Goal: Information Seeking & Learning: Learn about a topic

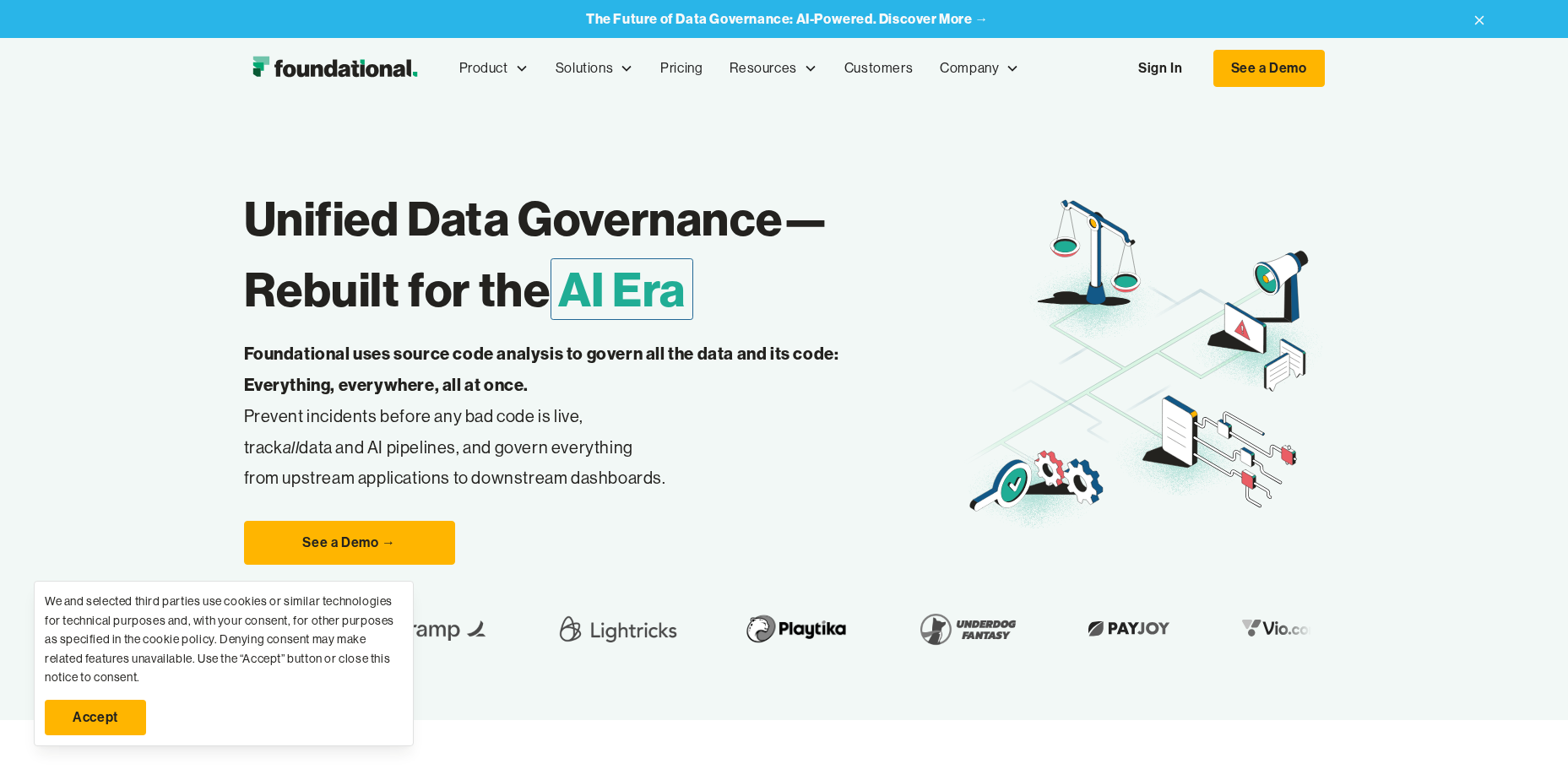
click at [86, 724] on link "Accept" at bounding box center [95, 717] width 101 height 35
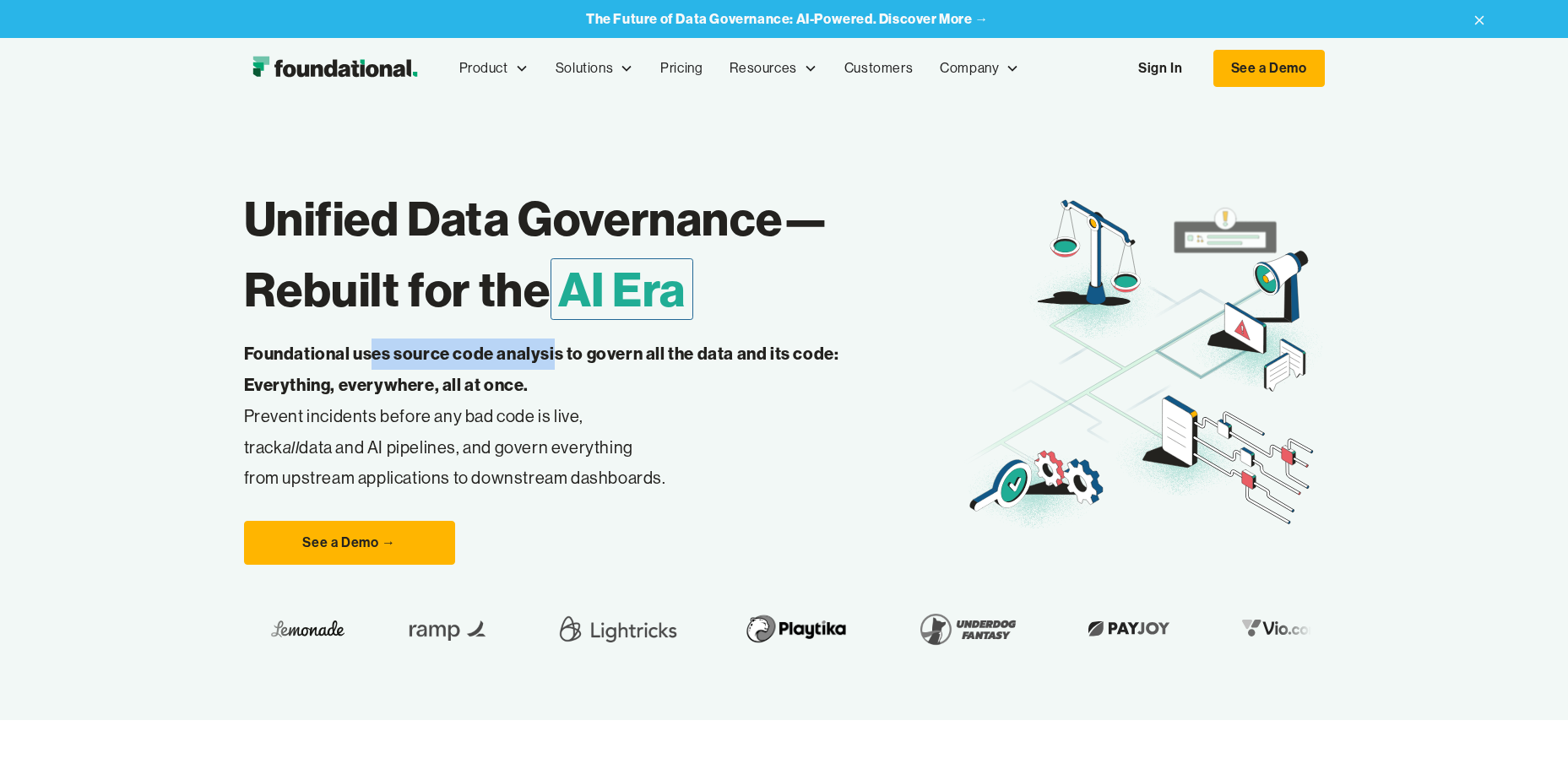
drag, startPoint x: 555, startPoint y: 362, endPoint x: 373, endPoint y: 358, distance: 182.0
click at [374, 358] on strong "Foundational uses source code analysis to govern all the data and its code: Eve…" at bounding box center [542, 368] width 596 height 52
drag, startPoint x: 373, startPoint y: 358, endPoint x: 361, endPoint y: 360, distance: 12.2
click at [361, 360] on strong "Foundational uses source code analysis to govern all the data and its code: Eve…" at bounding box center [542, 368] width 596 height 52
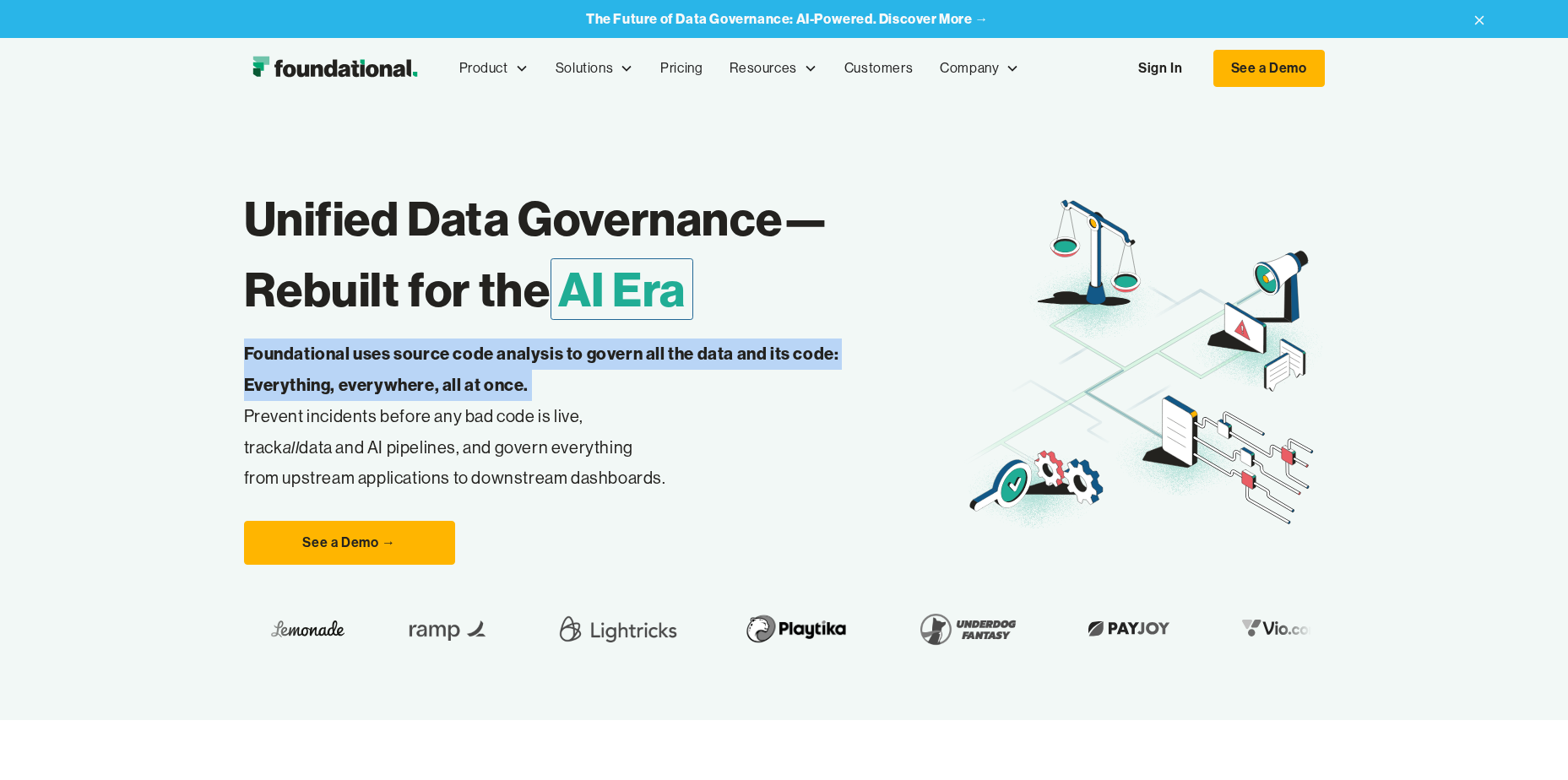
click at [361, 360] on strong "Foundational uses source code analysis to govern all the data and its code: Eve…" at bounding box center [542, 368] width 596 height 52
drag, startPoint x: 361, startPoint y: 360, endPoint x: 503, endPoint y: 383, distance: 143.9
click at [503, 383] on strong "Foundational uses source code analysis to govern all the data and its code: Eve…" at bounding box center [542, 368] width 596 height 52
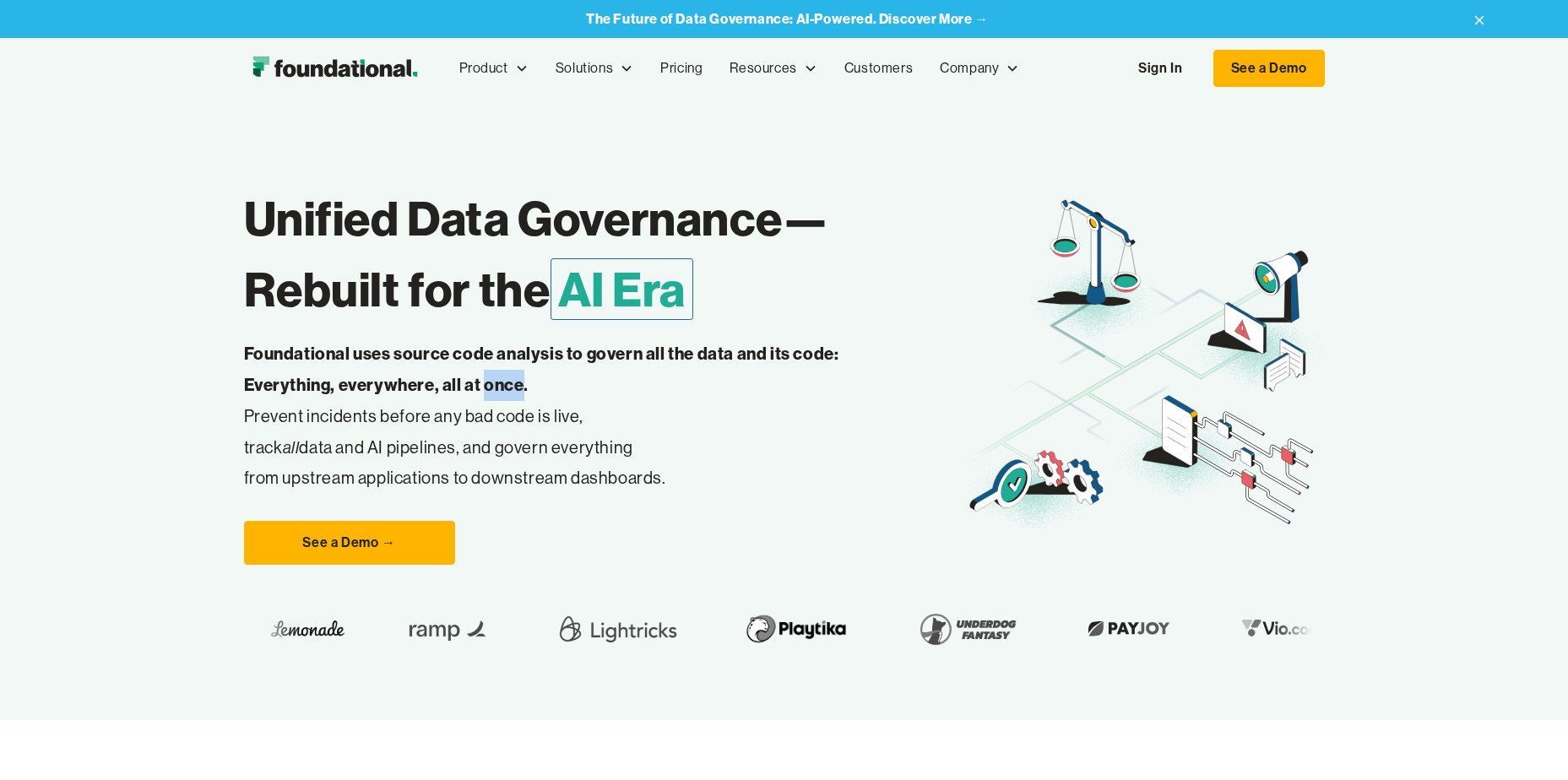
click at [503, 383] on strong "Foundational uses source code analysis to govern all the data and its code: Eve…" at bounding box center [542, 368] width 596 height 52
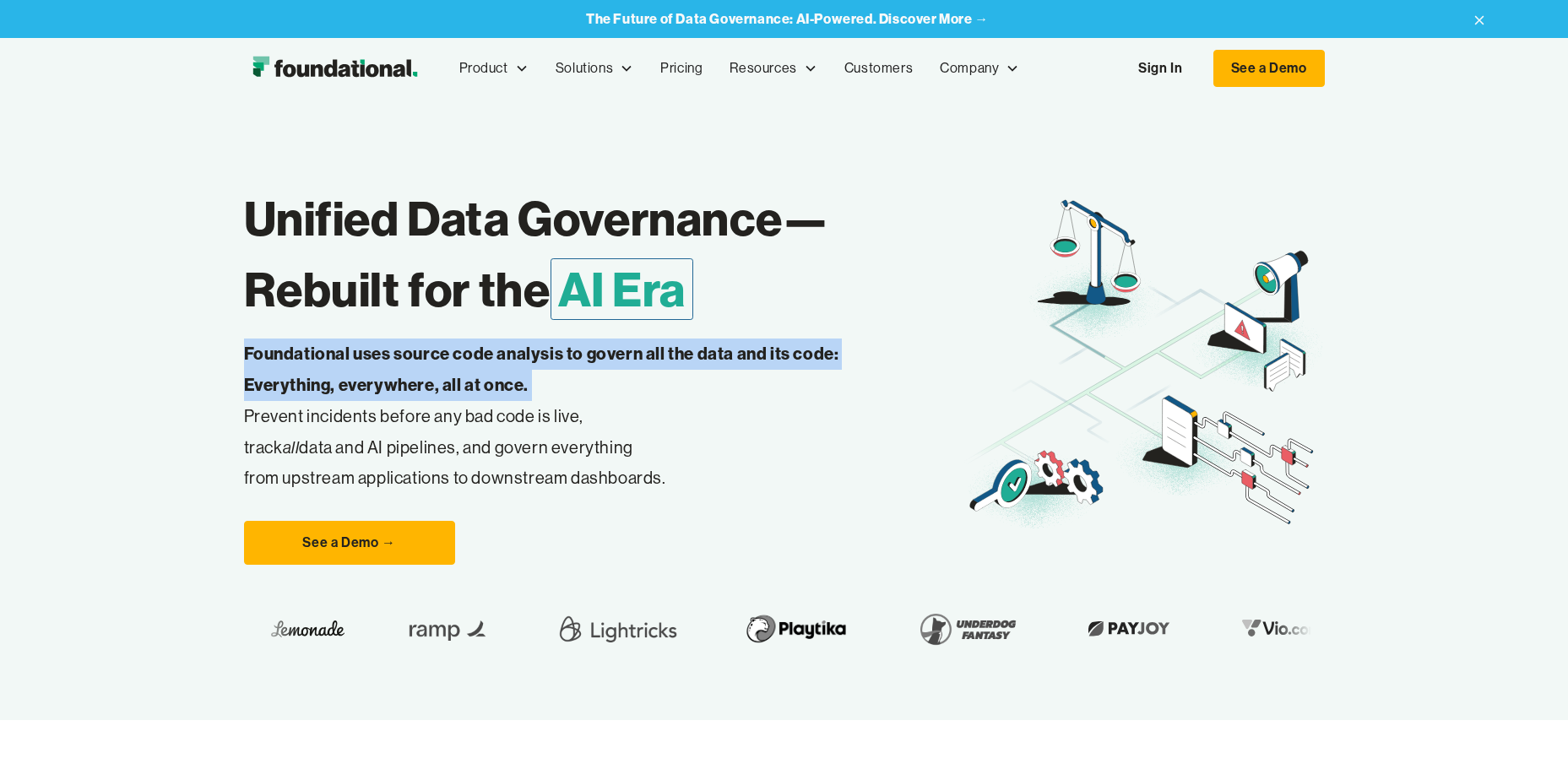
click at [503, 383] on strong "Foundational uses source code analysis to govern all the data and its code: Eve…" at bounding box center [542, 368] width 596 height 52
drag, startPoint x: 503, startPoint y: 383, endPoint x: 434, endPoint y: 374, distance: 69.6
click at [434, 374] on p "Foundational uses source code analysis to govern all the data and its code: Eve…" at bounding box center [568, 416] width 648 height 156
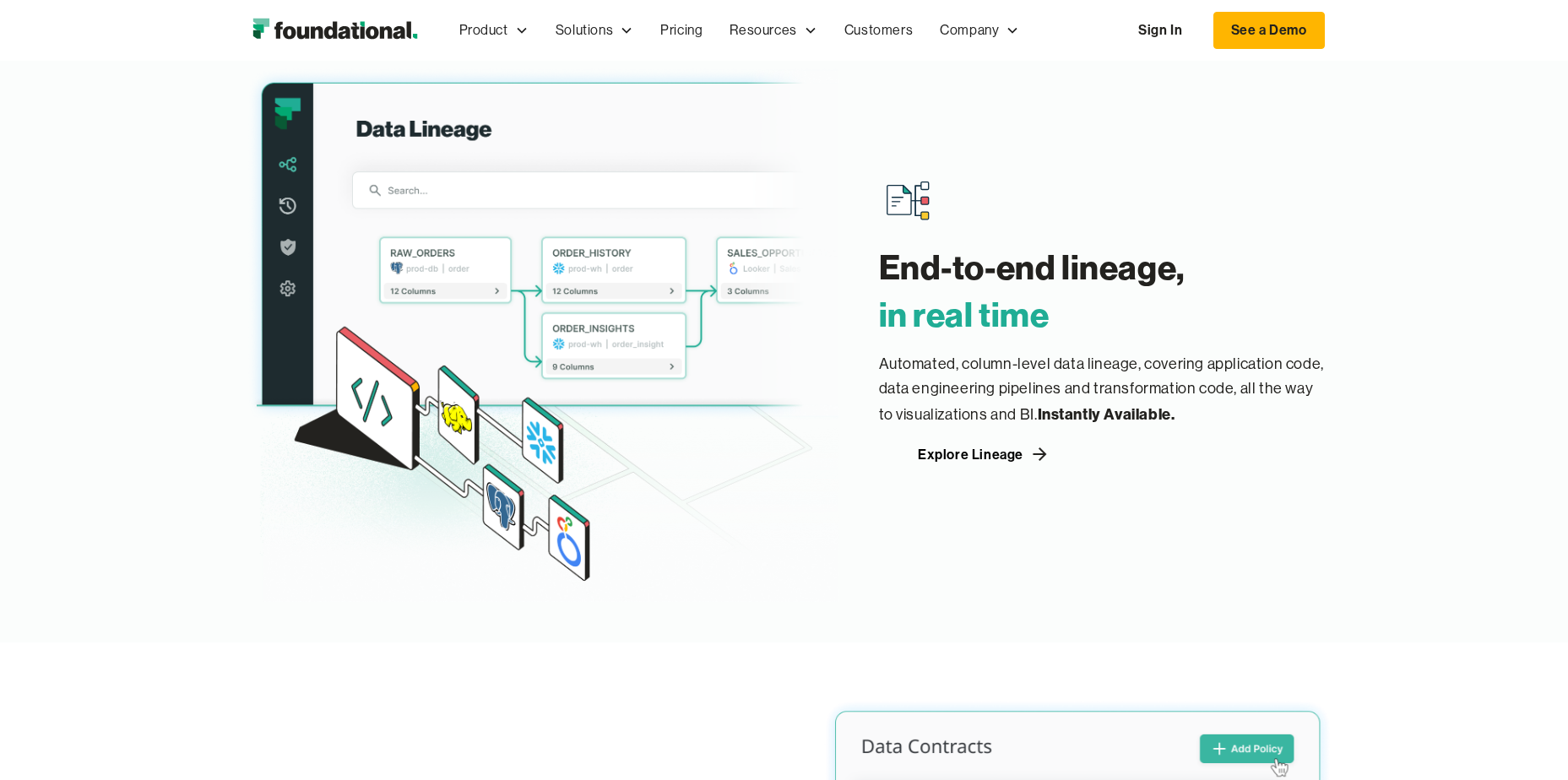
scroll to position [1772, 0]
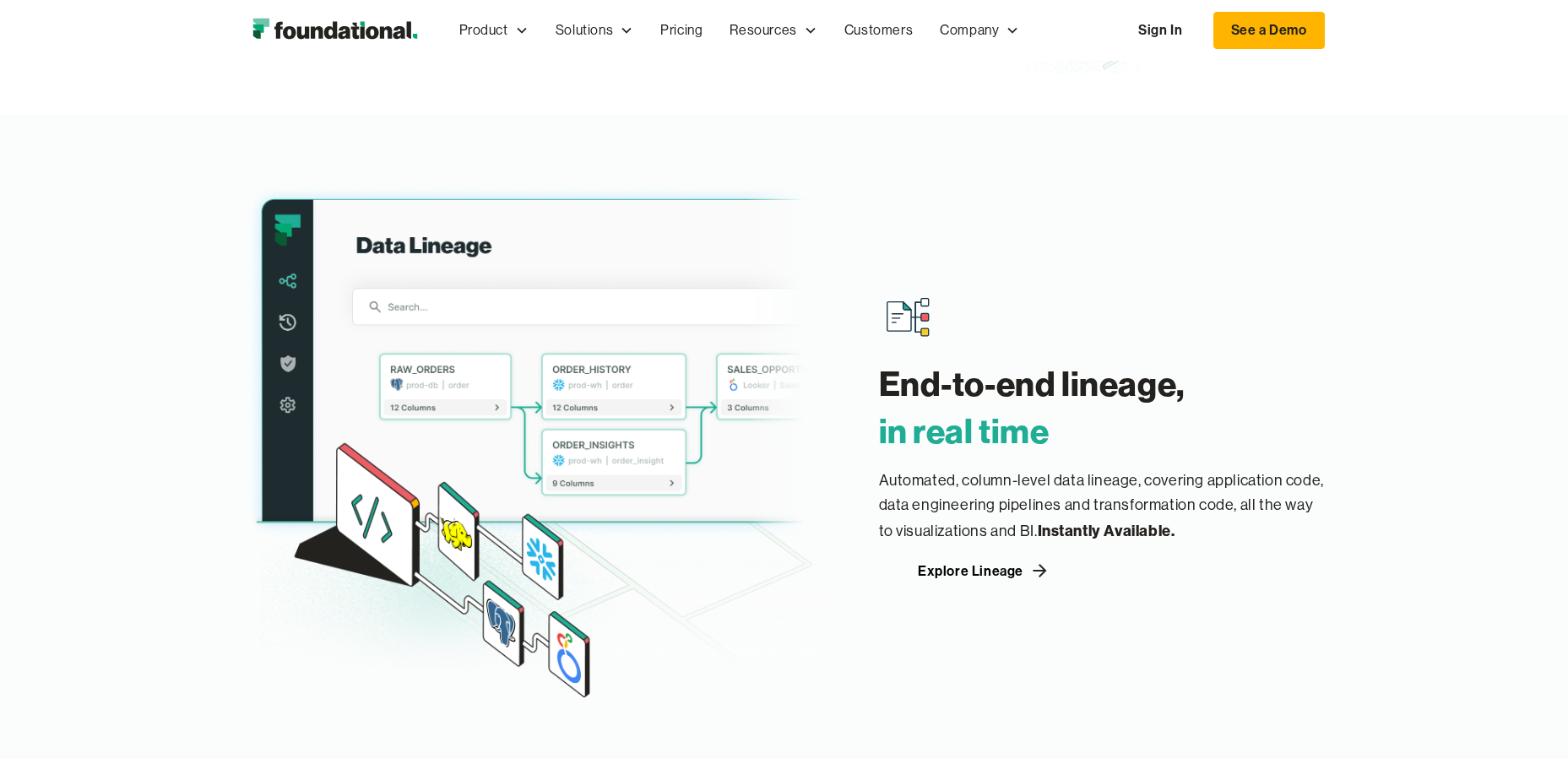
click at [1106, 501] on p "Automated, column-level data lineage, covering application code, data engineeri…" at bounding box center [1102, 506] width 446 height 76
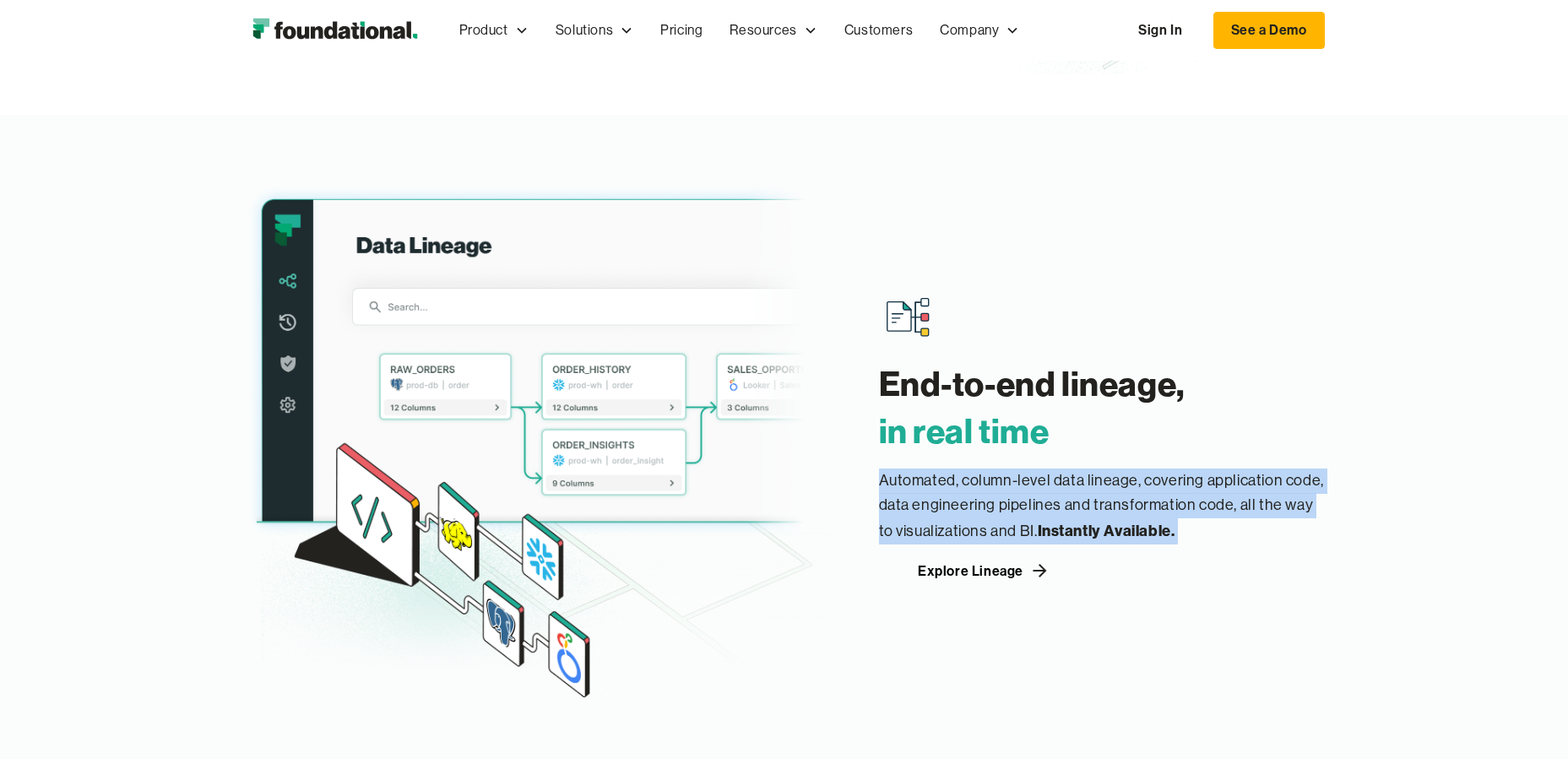
click at [1106, 501] on p "Automated, column-level data lineage, covering application code, data engineeri…" at bounding box center [1102, 506] width 446 height 76
drag, startPoint x: 1106, startPoint y: 501, endPoint x: 1032, endPoint y: 512, distance: 74.8
click at [1032, 512] on p "Automated, column-level data lineage, covering application code, data engineeri…" at bounding box center [1102, 506] width 446 height 76
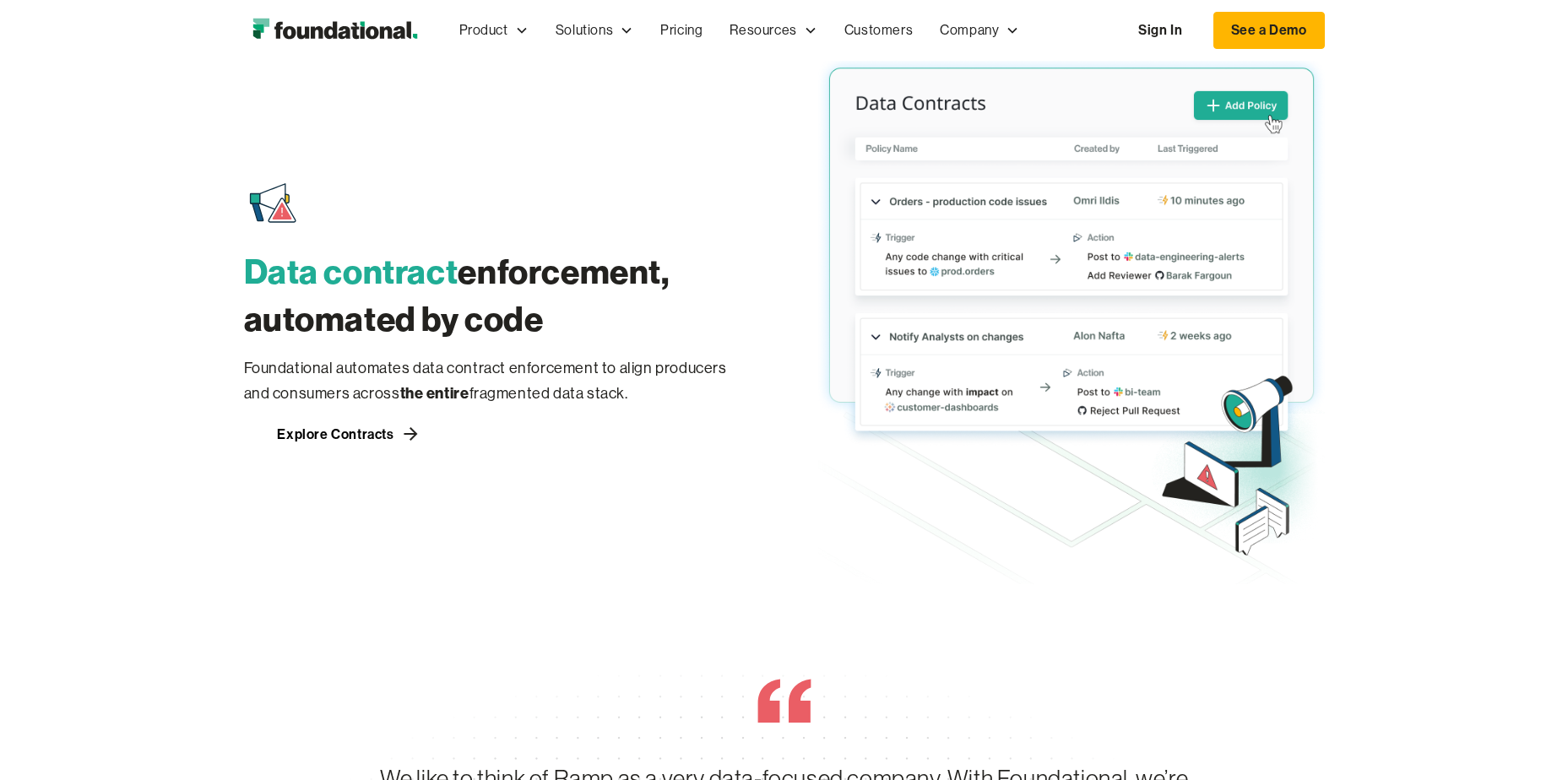
scroll to position [3038, 0]
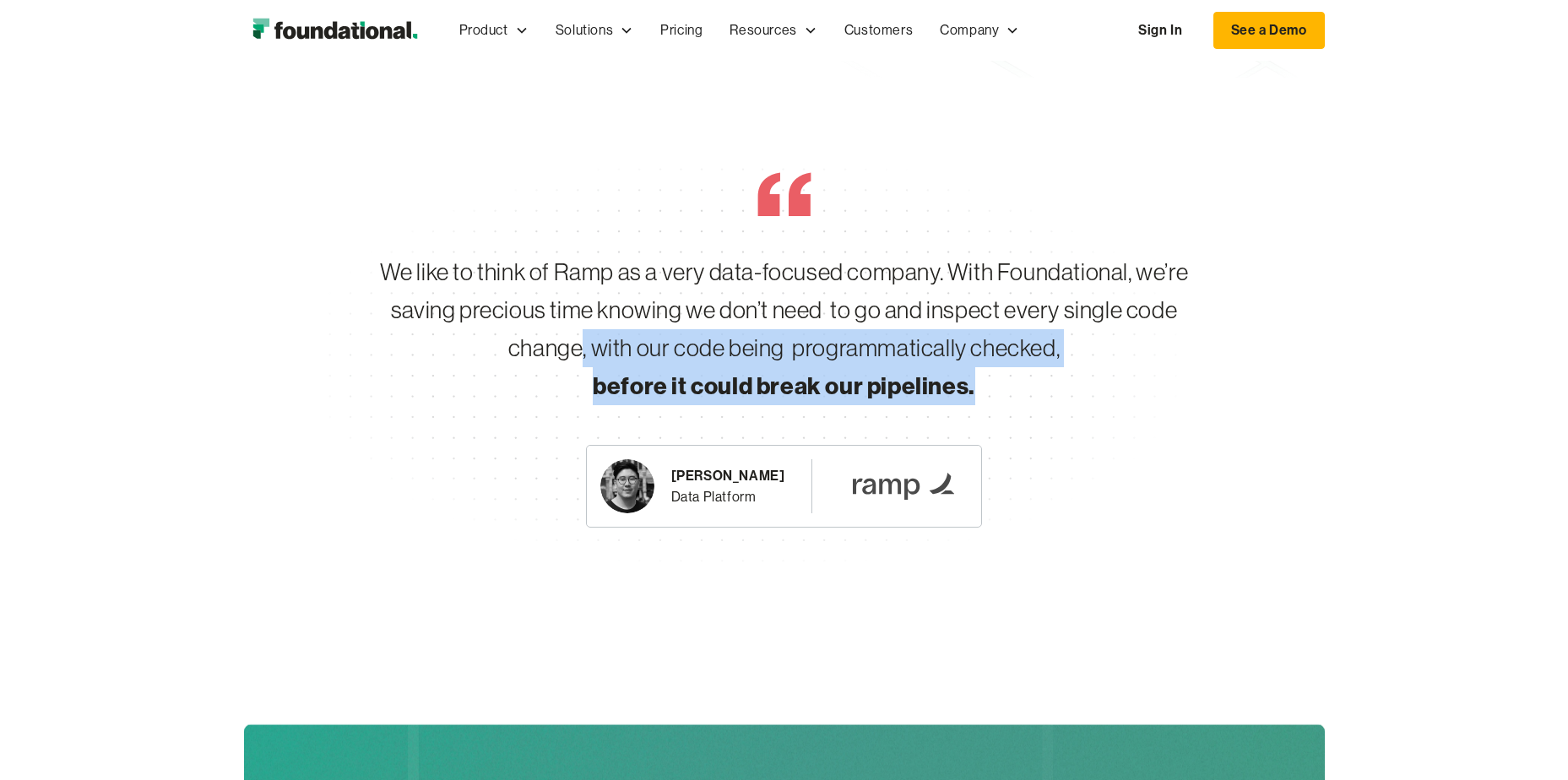
drag, startPoint x: 1029, startPoint y: 393, endPoint x: 569, endPoint y: 333, distance: 463.9
click at [571, 333] on div "We like to think of Ramp as a very data-focused company. With Foundational, we’…" at bounding box center [784, 329] width 864 height 151
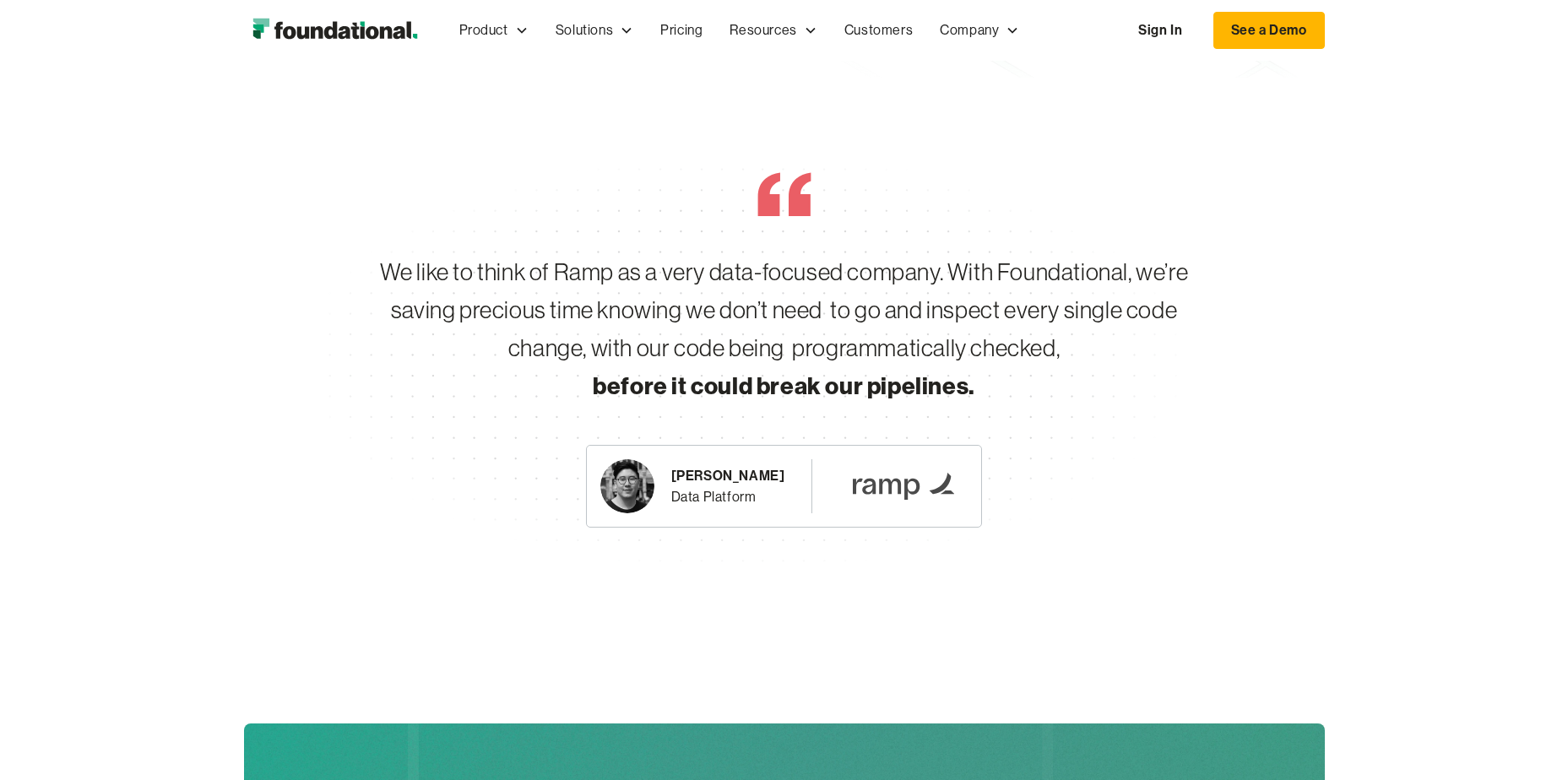
click at [562, 330] on div "We like to think of Ramp as a very data-focused company. With Foundational, we’…" at bounding box center [784, 329] width 864 height 151
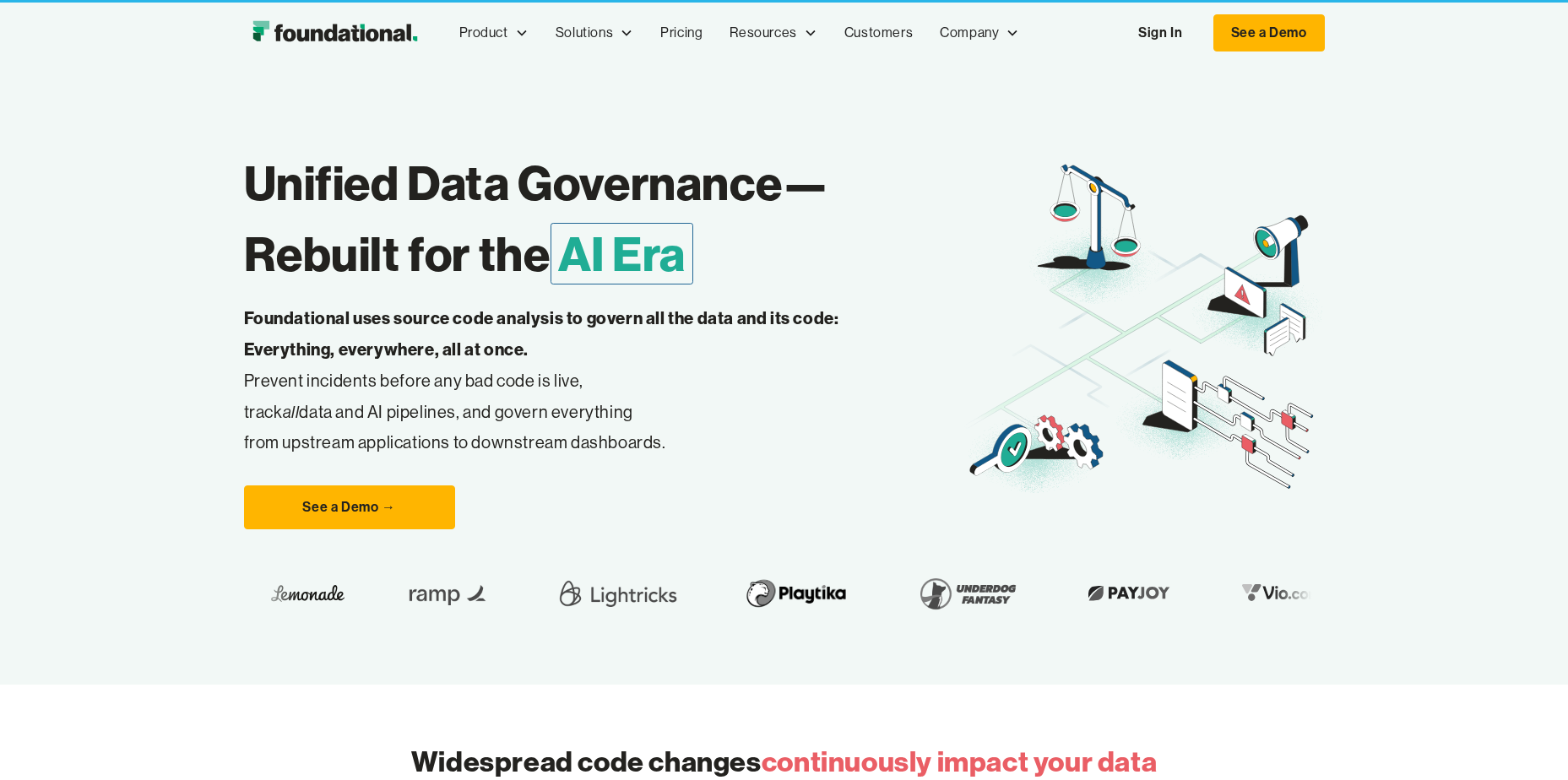
scroll to position [0, 0]
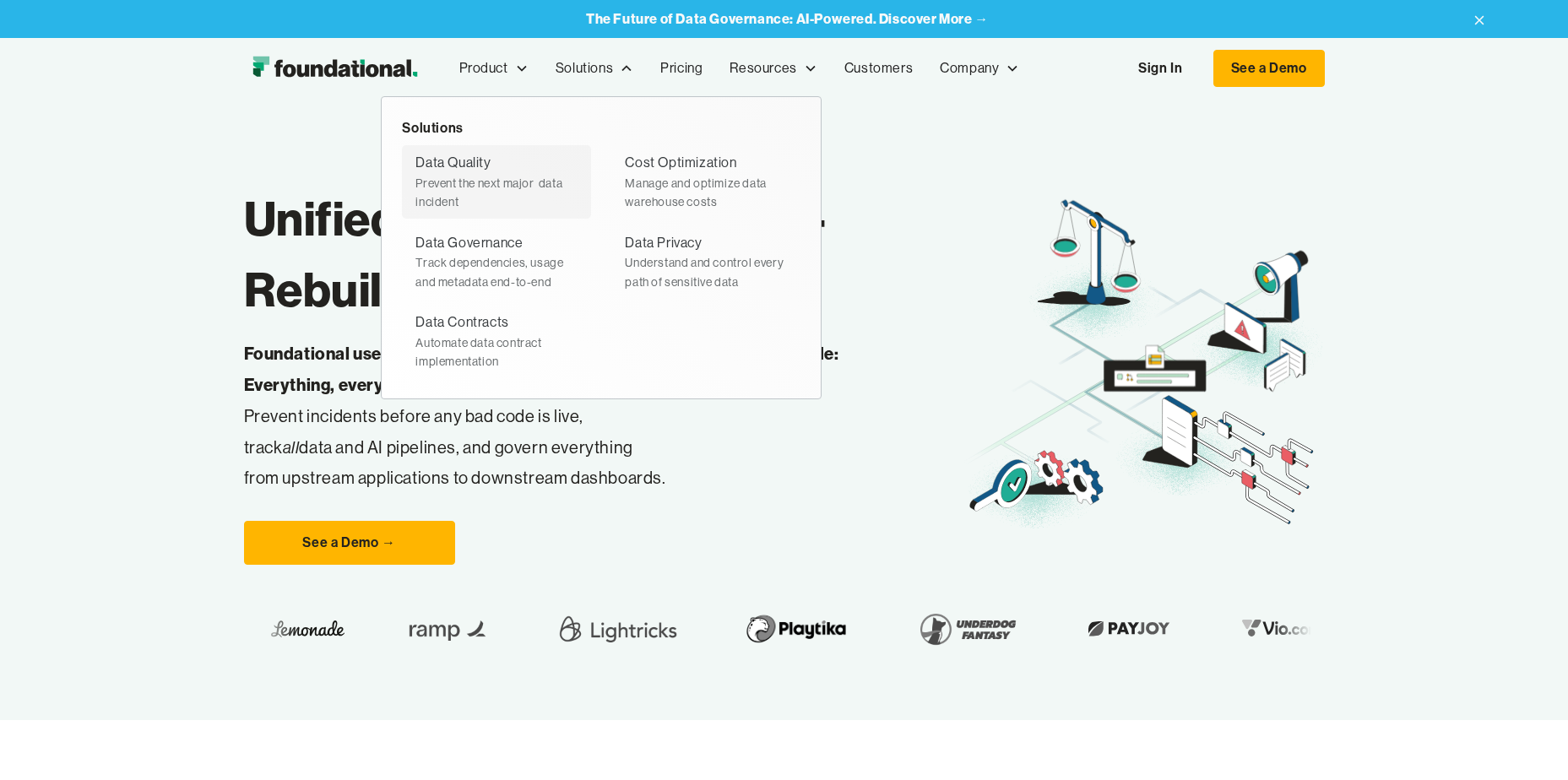
click at [477, 166] on div "Data Quality" at bounding box center [453, 163] width 76 height 22
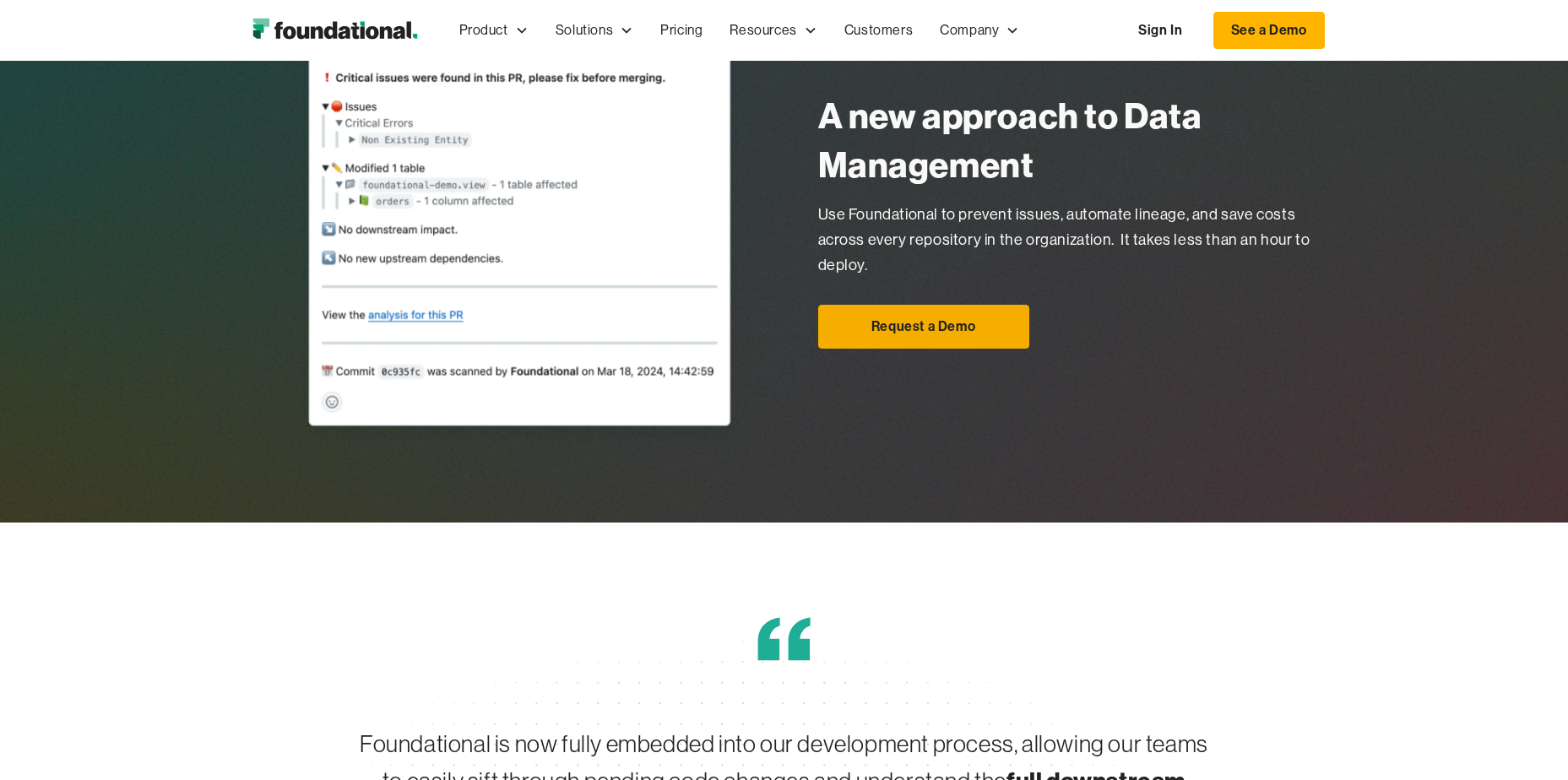
scroll to position [1940, 0]
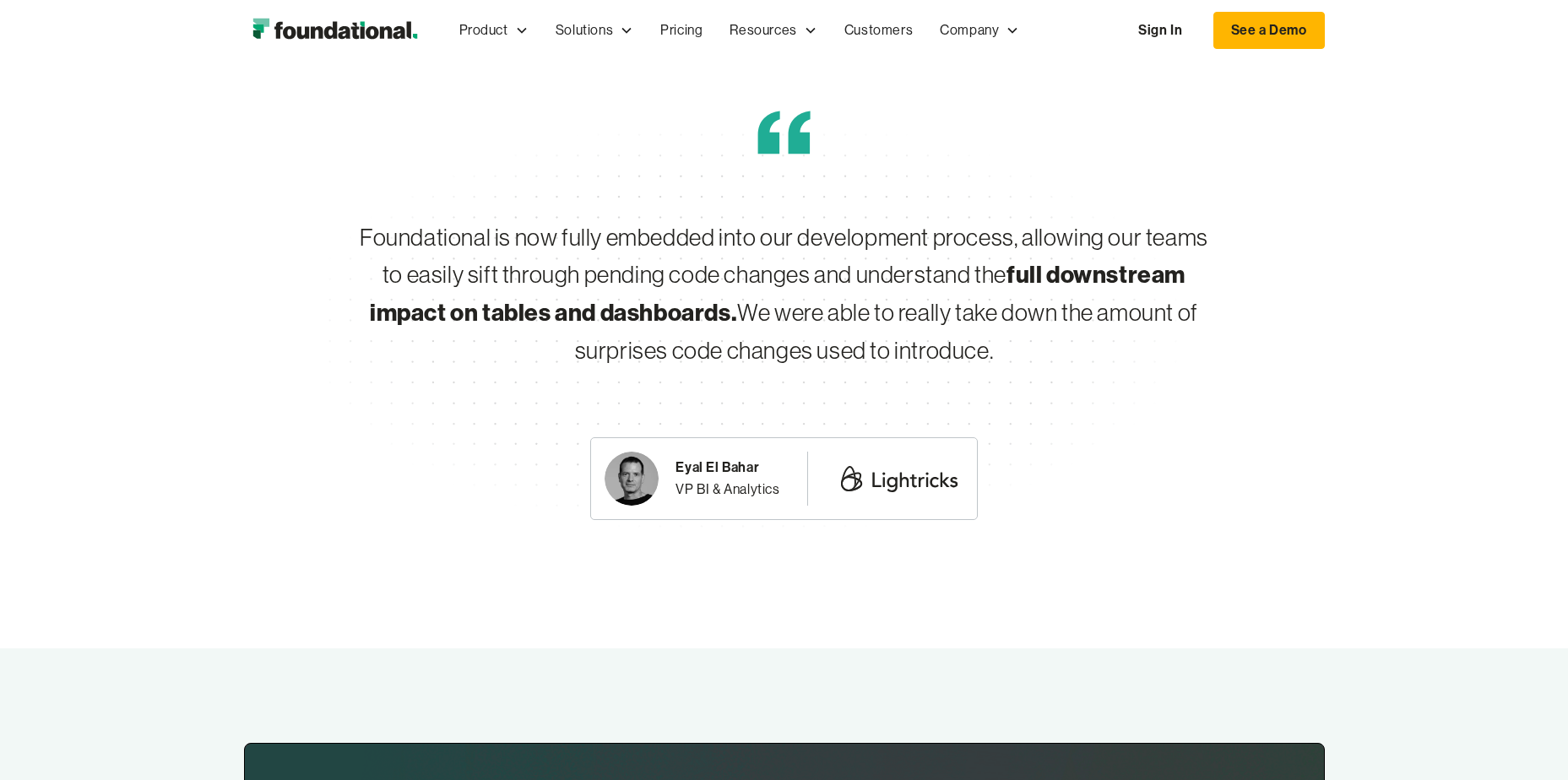
click at [880, 249] on div "Foundational is now fully embedded into our development process, allowing our t…" at bounding box center [784, 294] width 864 height 151
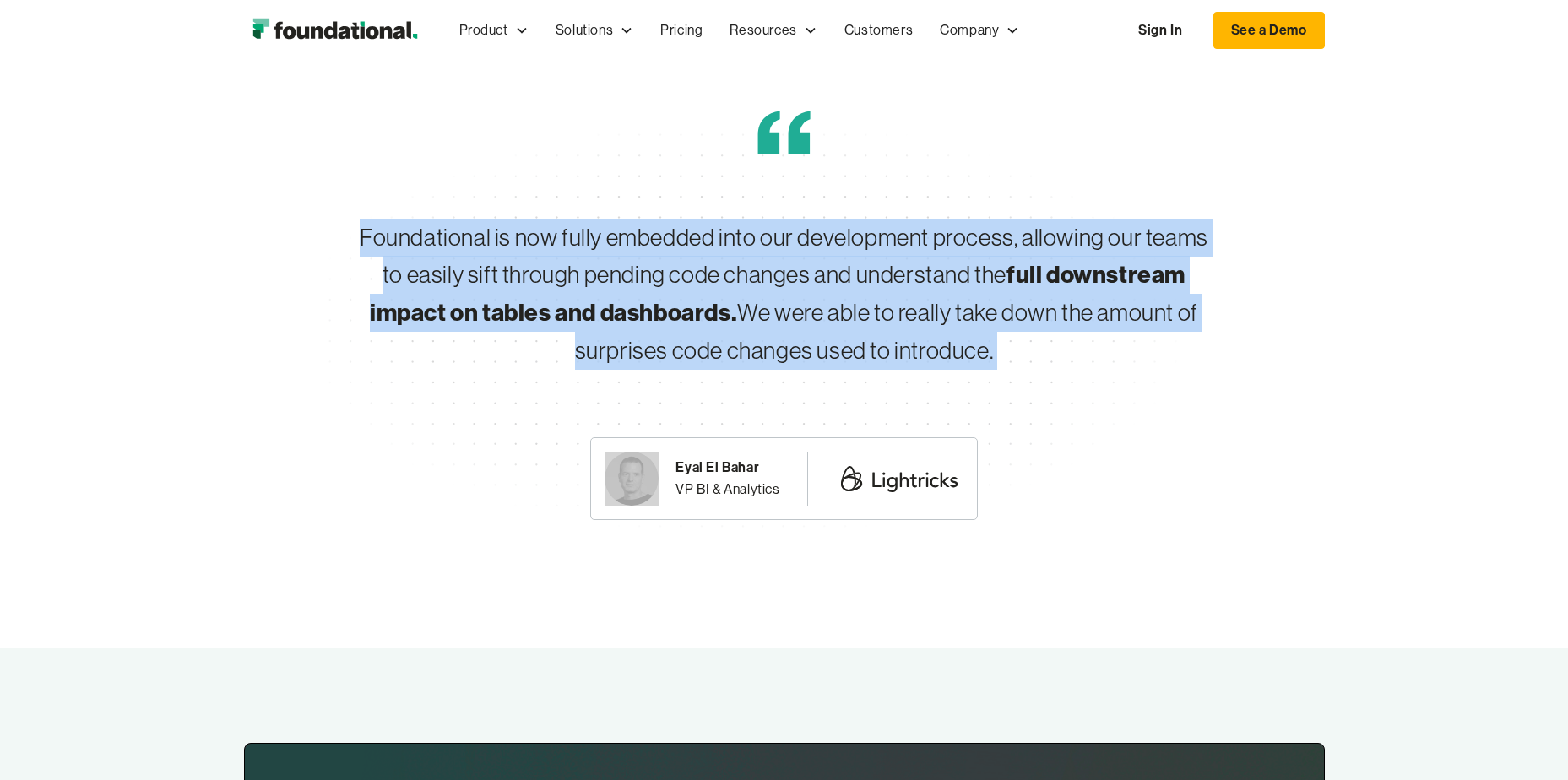
click at [880, 249] on div "Foundational is now fully embedded into our development process, allowing our t…" at bounding box center [784, 294] width 864 height 151
drag, startPoint x: 880, startPoint y: 249, endPoint x: 815, endPoint y: 259, distance: 65.8
click at [816, 259] on div "Foundational is now fully embedded into our development process, allowing our t…" at bounding box center [784, 294] width 864 height 151
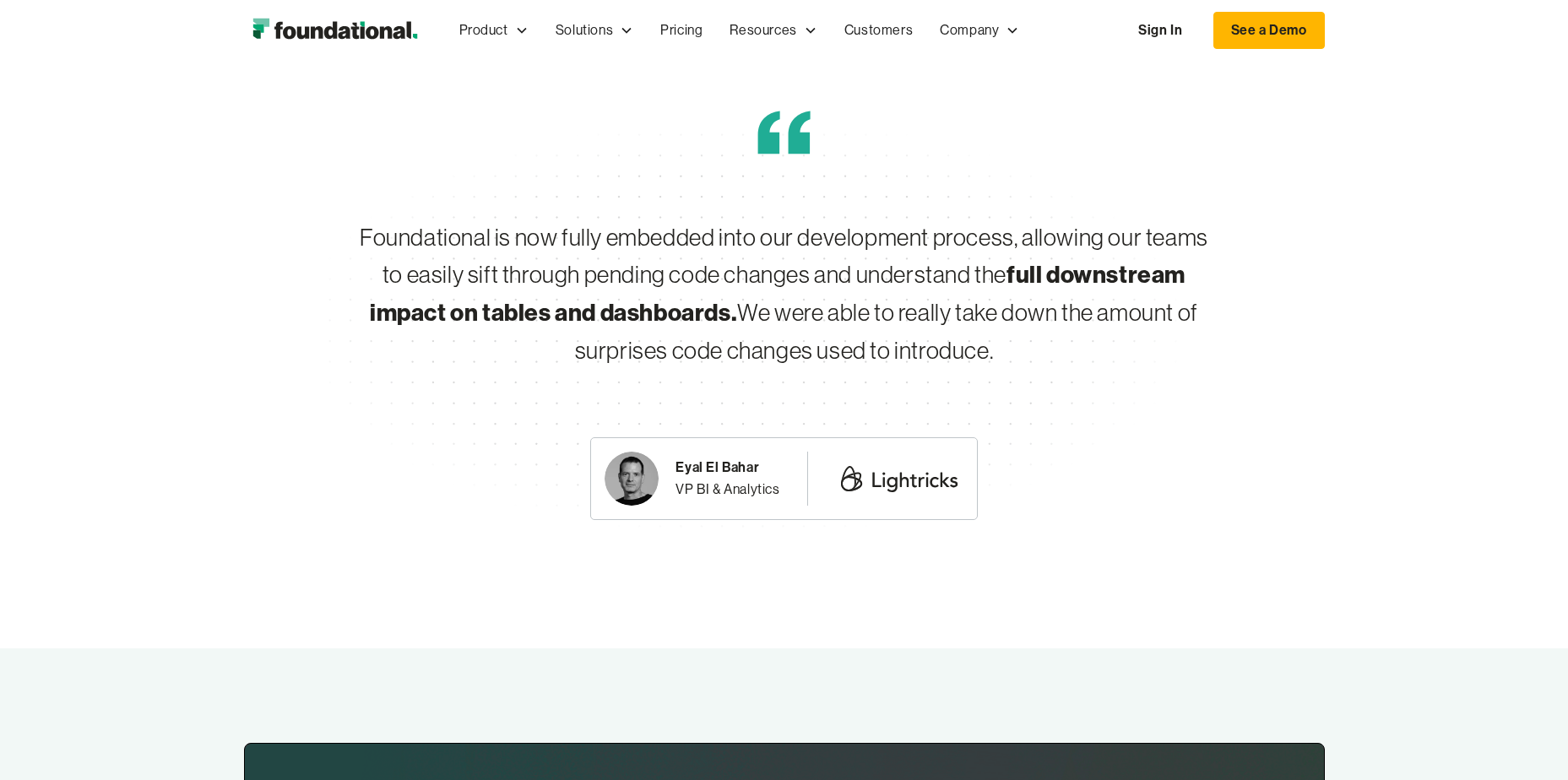
click at [814, 260] on div "Foundational is now fully embedded into our development process, allowing our t…" at bounding box center [784, 294] width 864 height 151
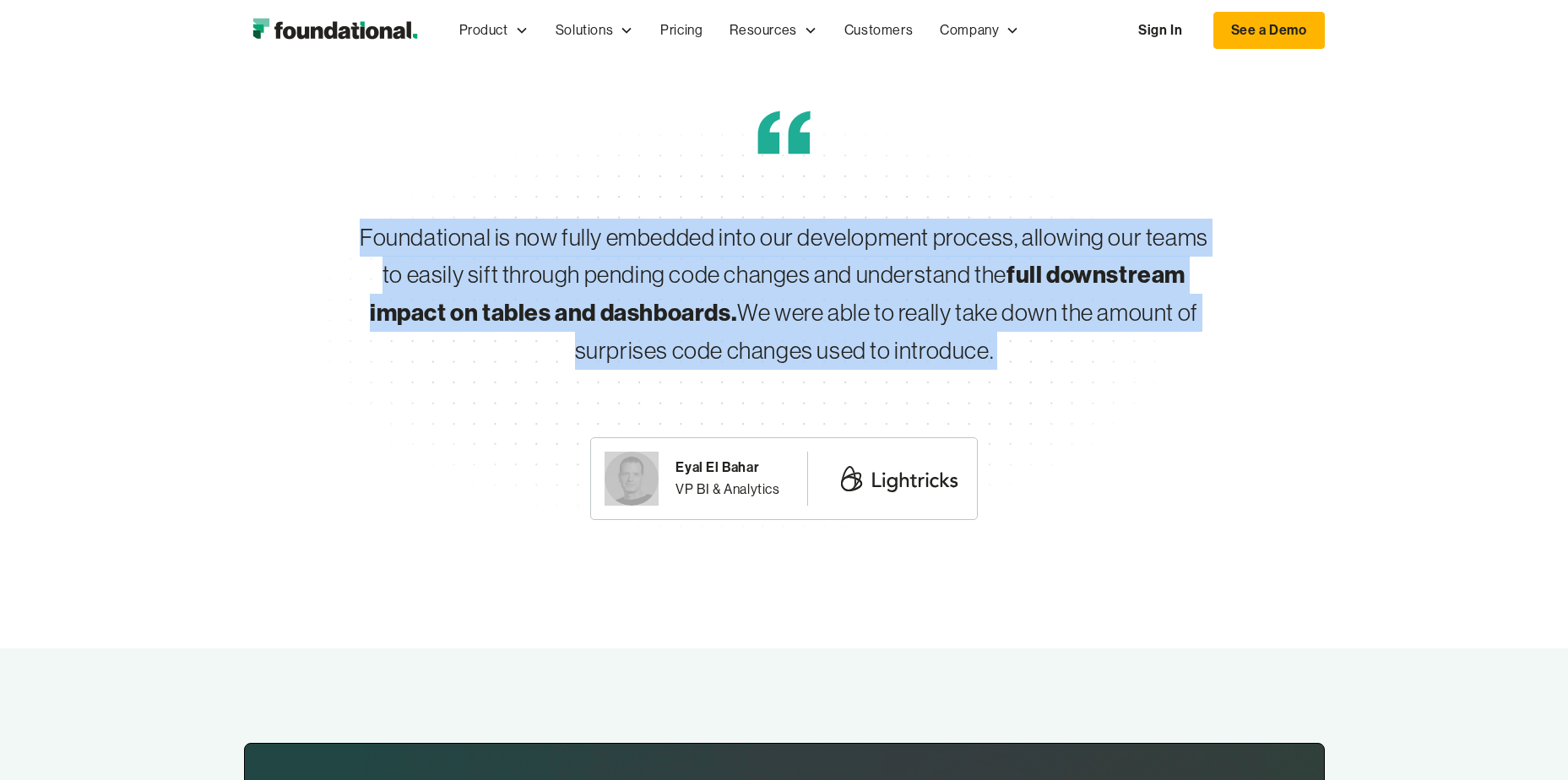
click at [814, 260] on div "Foundational is now fully embedded into our development process, allowing our t…" at bounding box center [784, 294] width 864 height 151
drag, startPoint x: 814, startPoint y: 260, endPoint x: 748, endPoint y: 260, distance: 66.0
click at [749, 260] on div "Foundational is now fully embedded into our development process, allowing our t…" at bounding box center [784, 294] width 864 height 151
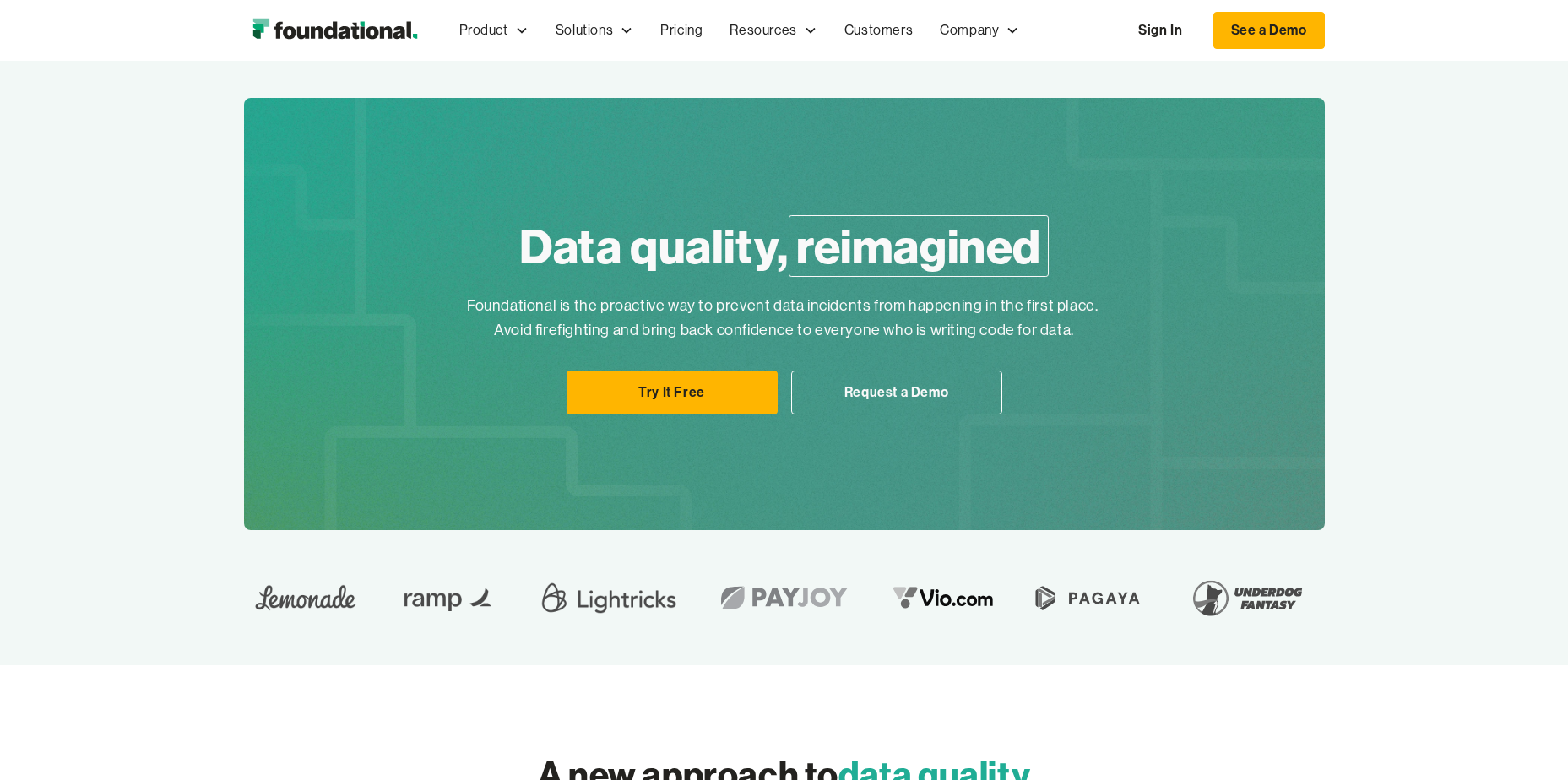
scroll to position [0, 0]
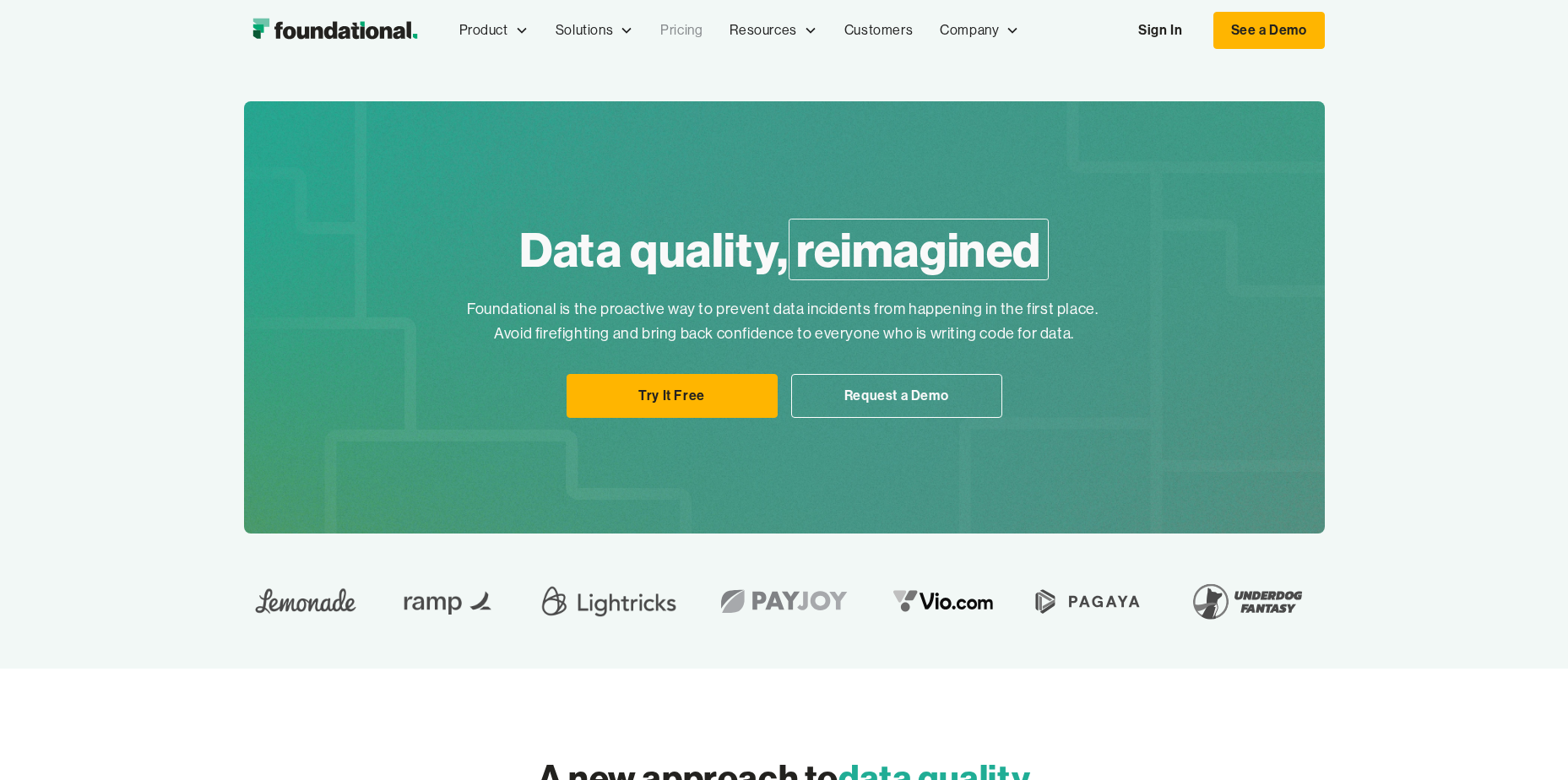
click at [680, 35] on link "Pricing" at bounding box center [681, 30] width 69 height 56
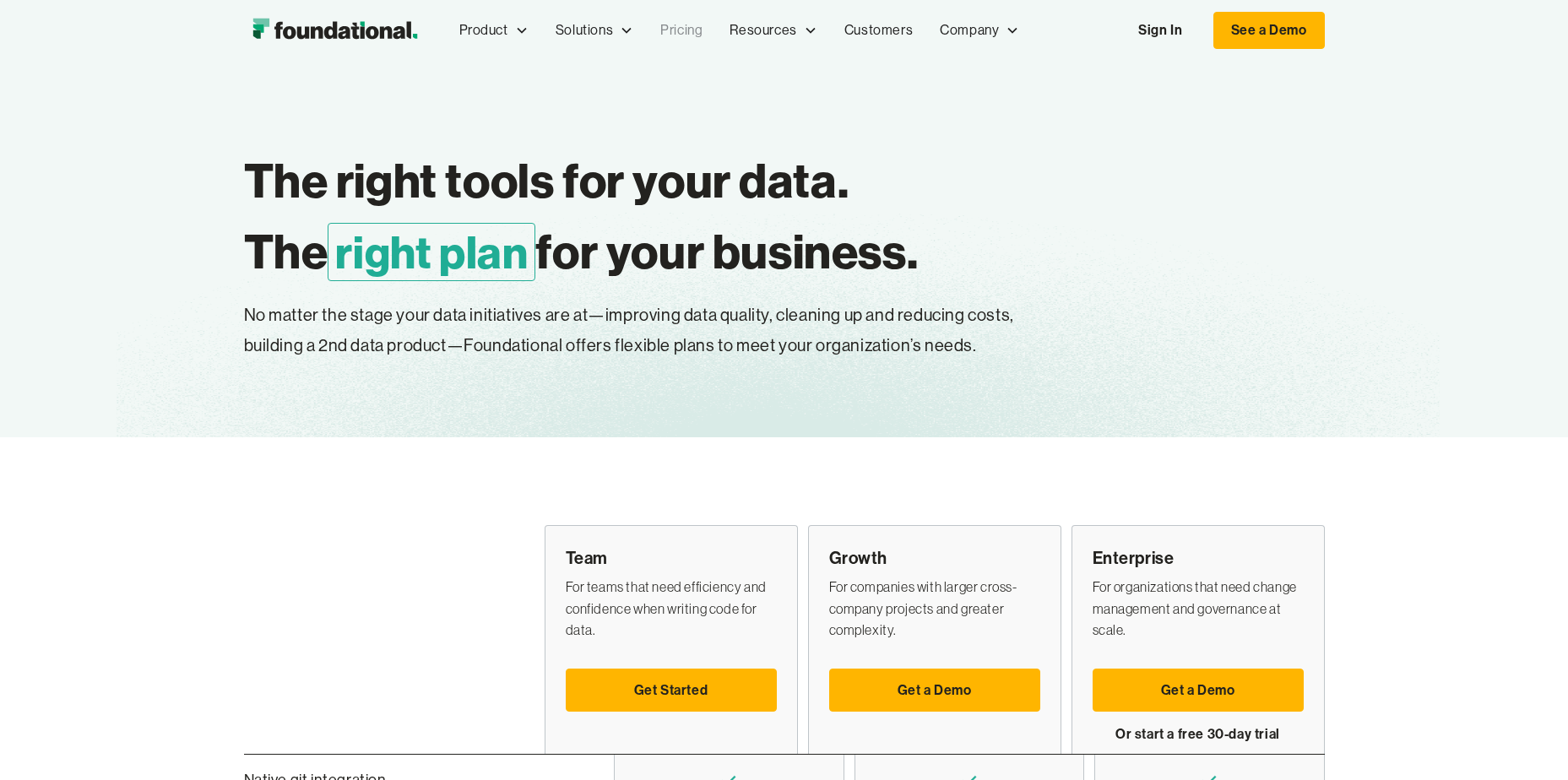
click at [780, 318] on p "No matter the stage your data initiatives are at—improving data quality, cleani…" at bounding box center [676, 330] width 864 height 61
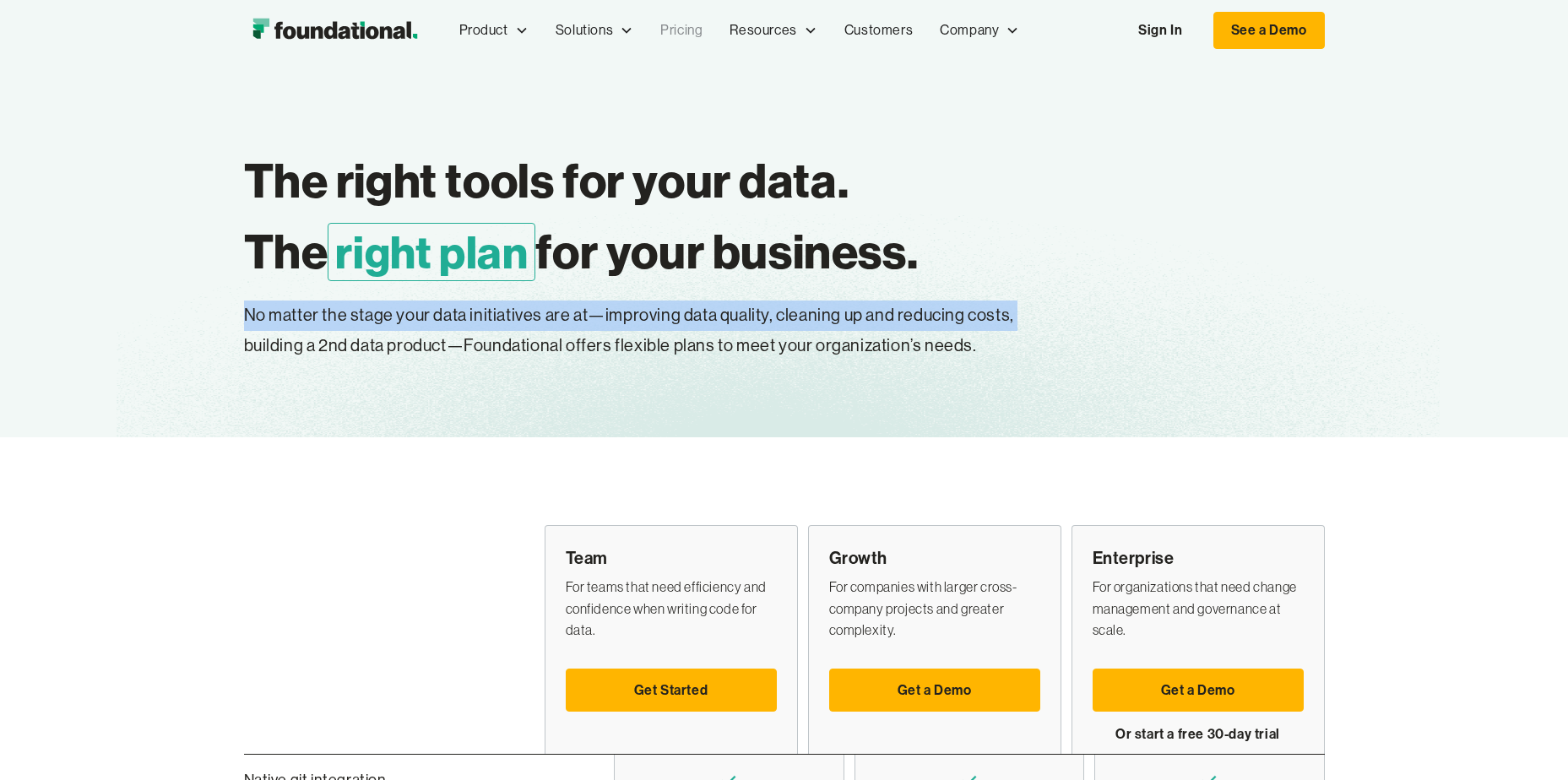
click at [780, 318] on p "No matter the stage your data initiatives are at—improving data quality, cleani…" at bounding box center [676, 330] width 864 height 61
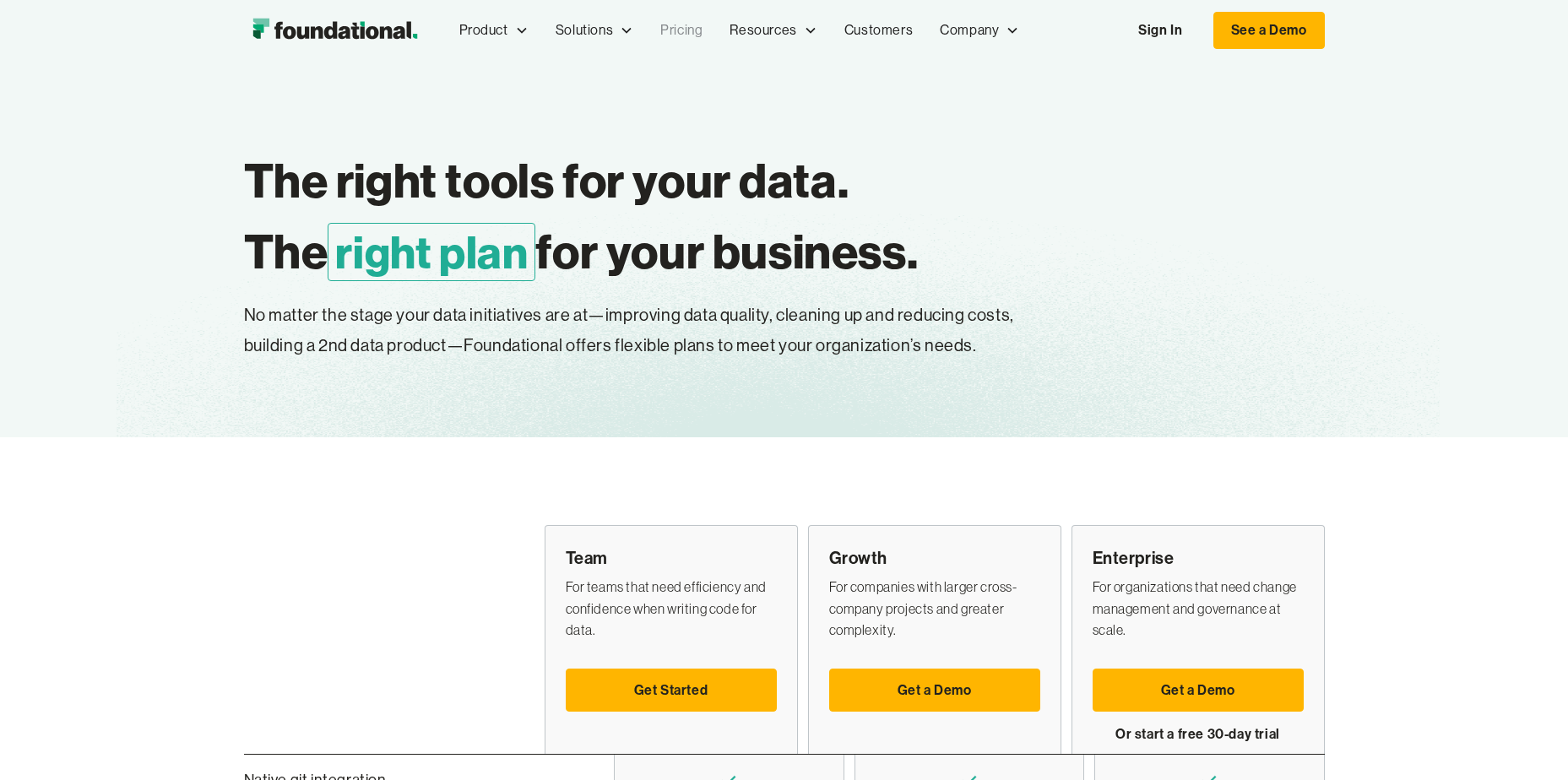
drag, startPoint x: 780, startPoint y: 318, endPoint x: 658, endPoint y: 330, distance: 122.6
click at [658, 330] on p "No matter the stage your data initiatives are at—improving data quality, cleani…" at bounding box center [676, 330] width 864 height 61
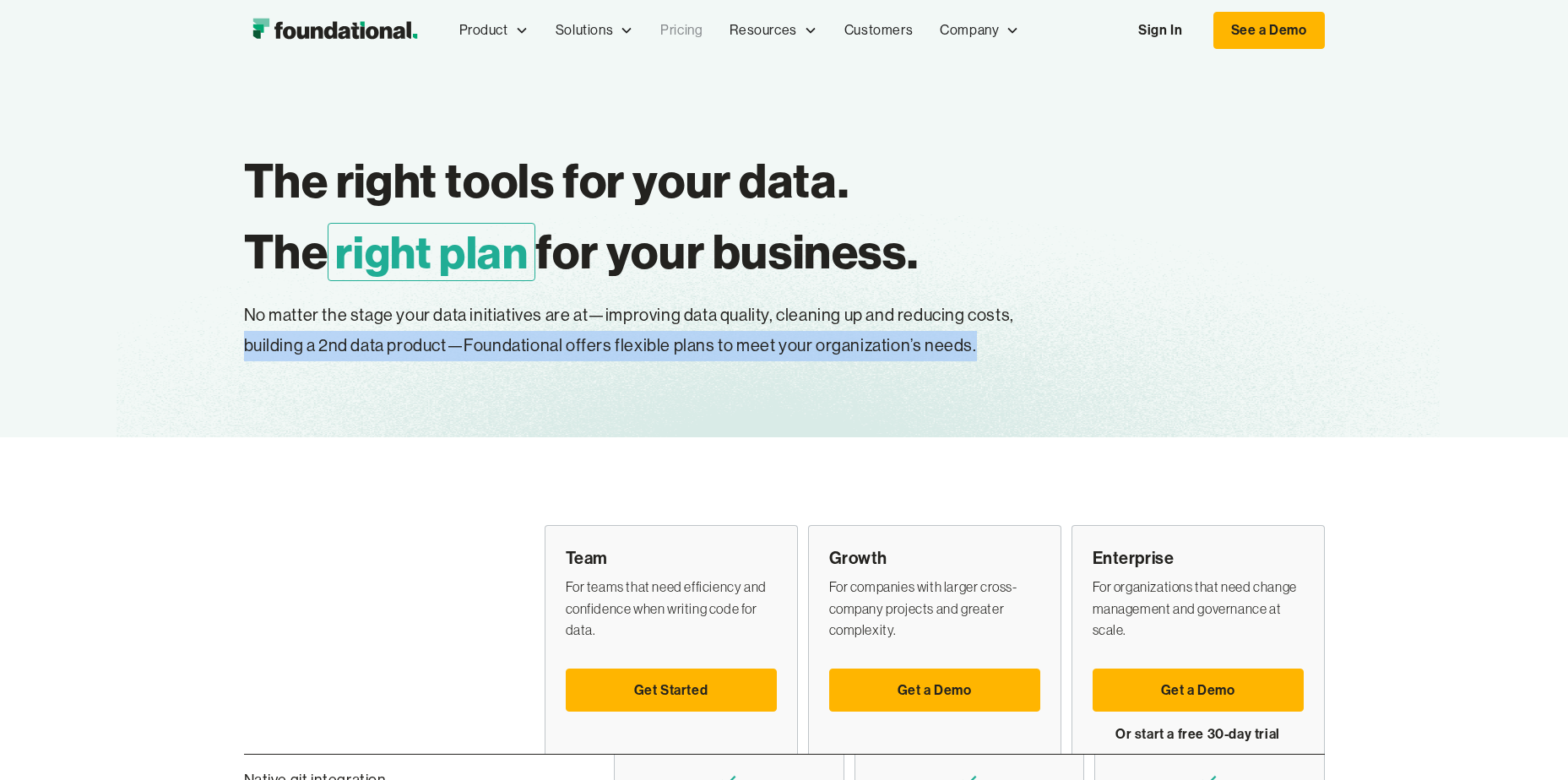
click at [658, 330] on p "No matter the stage your data initiatives are at—improving data quality, cleani…" at bounding box center [676, 330] width 864 height 61
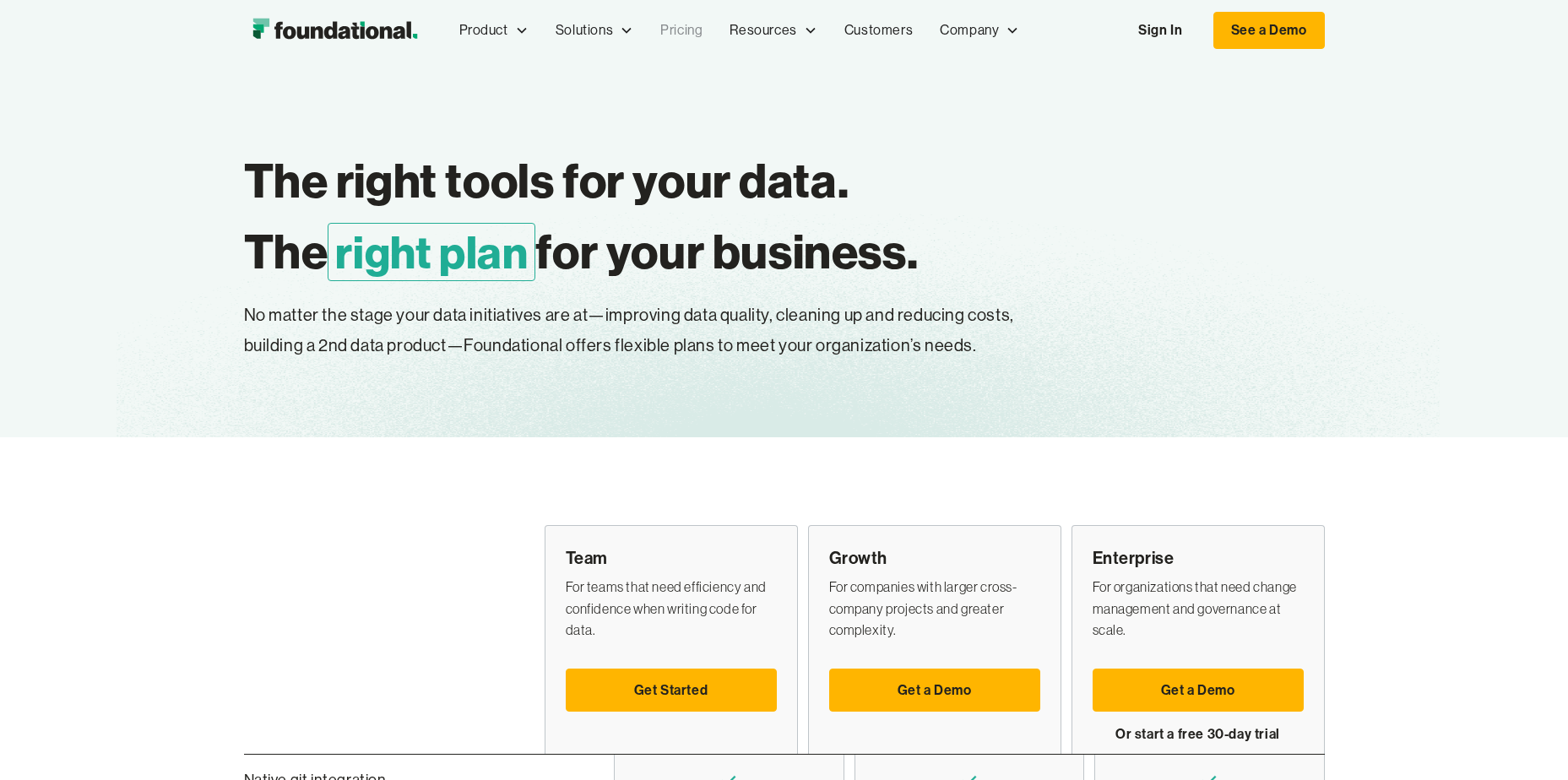
drag, startPoint x: 658, startPoint y: 330, endPoint x: 612, endPoint y: 330, distance: 46.0
click at [613, 330] on p "No matter the stage your data initiatives are at—improving data quality, cleani…" at bounding box center [676, 330] width 864 height 61
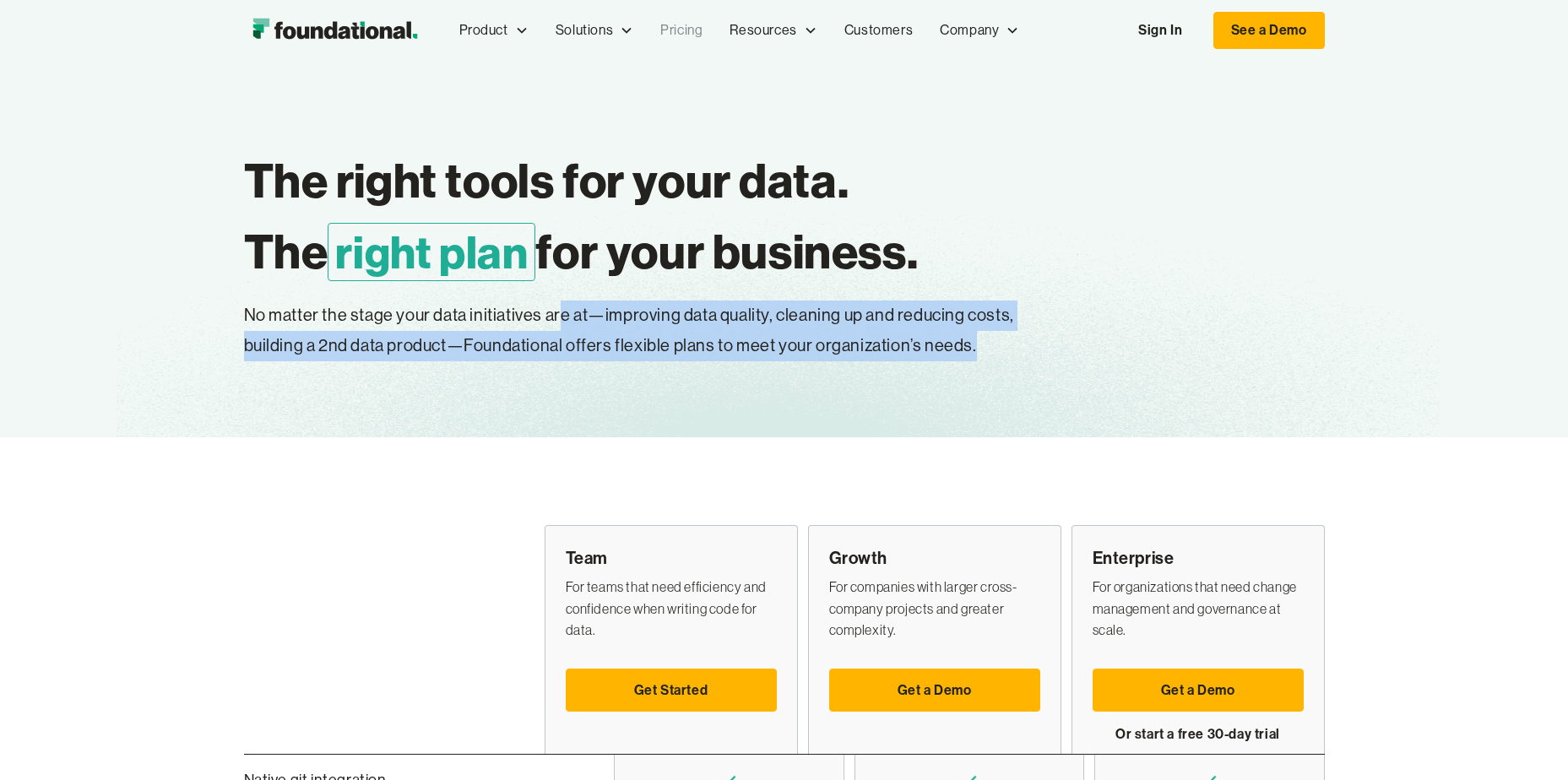
drag, startPoint x: 1010, startPoint y: 339, endPoint x: 535, endPoint y: 307, distance: 476.1
click at [535, 307] on p "No matter the stage your data initiatives are at—improving data quality, cleani…" at bounding box center [676, 330] width 864 height 61
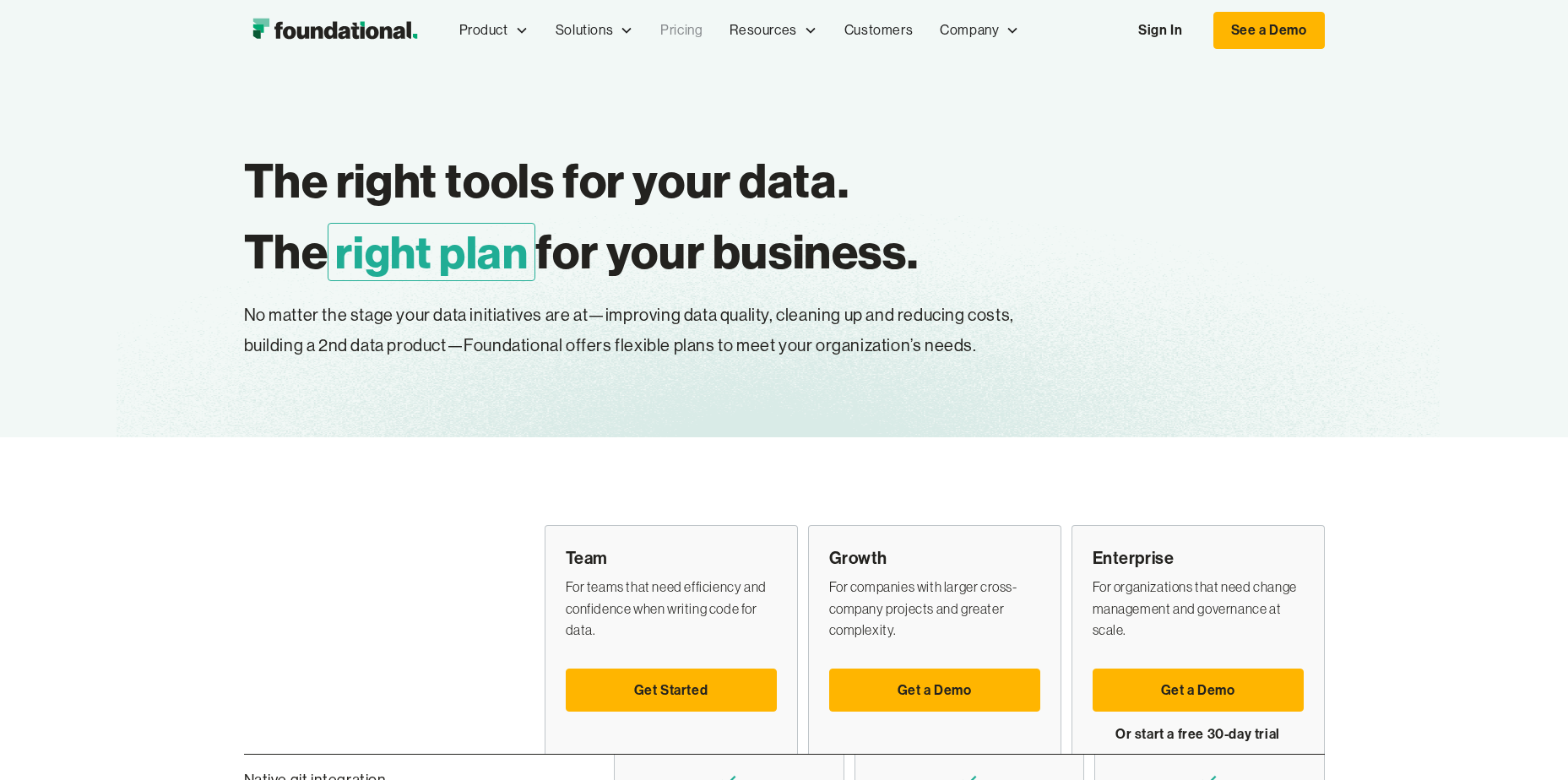
drag, startPoint x: 535, startPoint y: 307, endPoint x: 525, endPoint y: 306, distance: 10.0
click at [525, 306] on p "No matter the stage your data initiatives are at—improving data quality, cleani…" at bounding box center [676, 330] width 864 height 61
click at [646, 332] on p "No matter the stage your data initiatives are at—improving data quality, cleani…" at bounding box center [676, 330] width 864 height 61
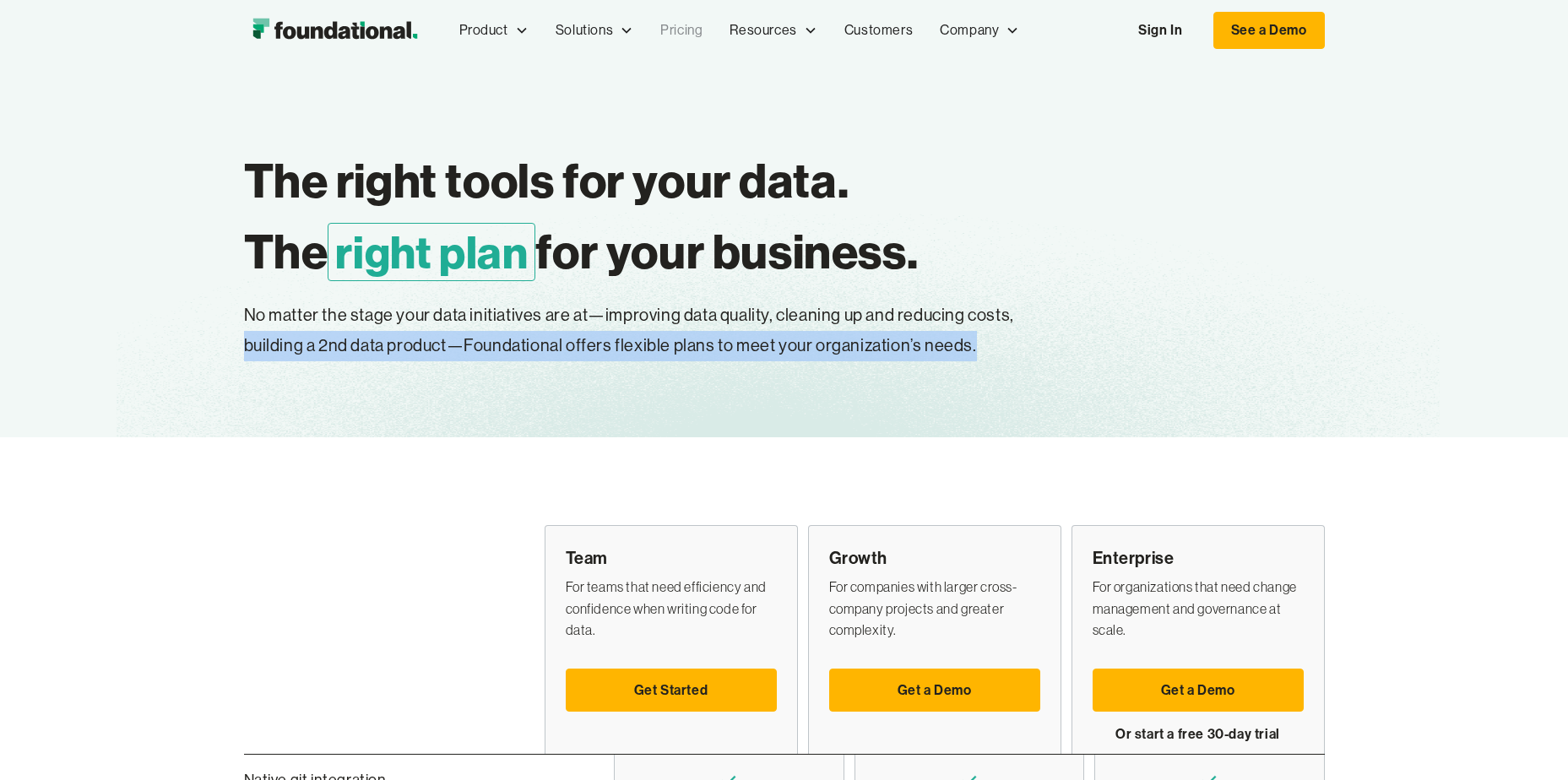
click at [646, 332] on p "No matter the stage your data initiatives are at—improving data quality, cleani…" at bounding box center [676, 330] width 864 height 61
drag, startPoint x: 646, startPoint y: 332, endPoint x: 555, endPoint y: 334, distance: 91.0
click at [555, 333] on p "No matter the stage your data initiatives are at—improving data quality, cleani…" at bounding box center [676, 330] width 864 height 61
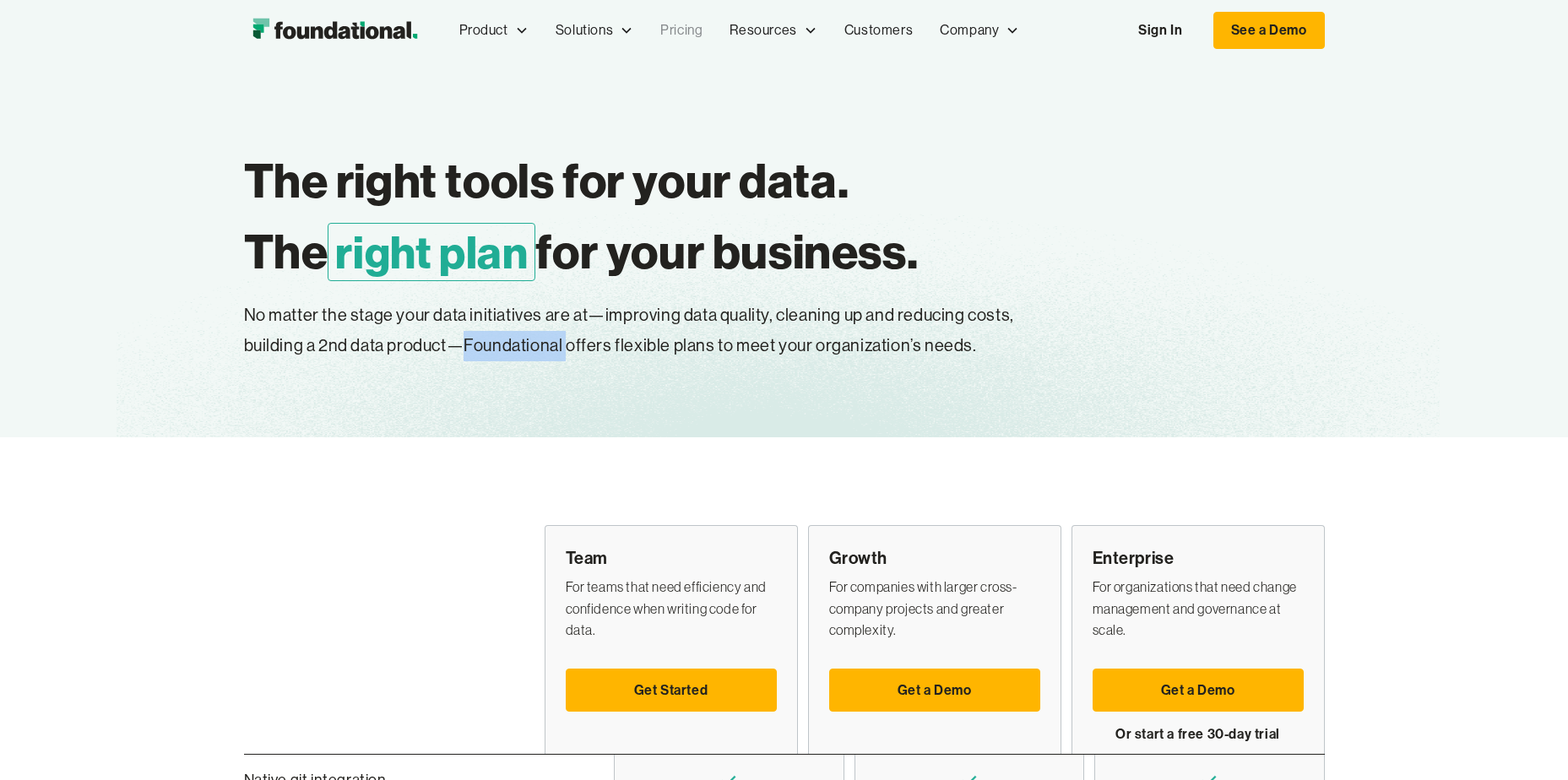
click at [555, 334] on p "No matter the stage your data initiatives are at—improving data quality, cleani…" at bounding box center [676, 330] width 864 height 61
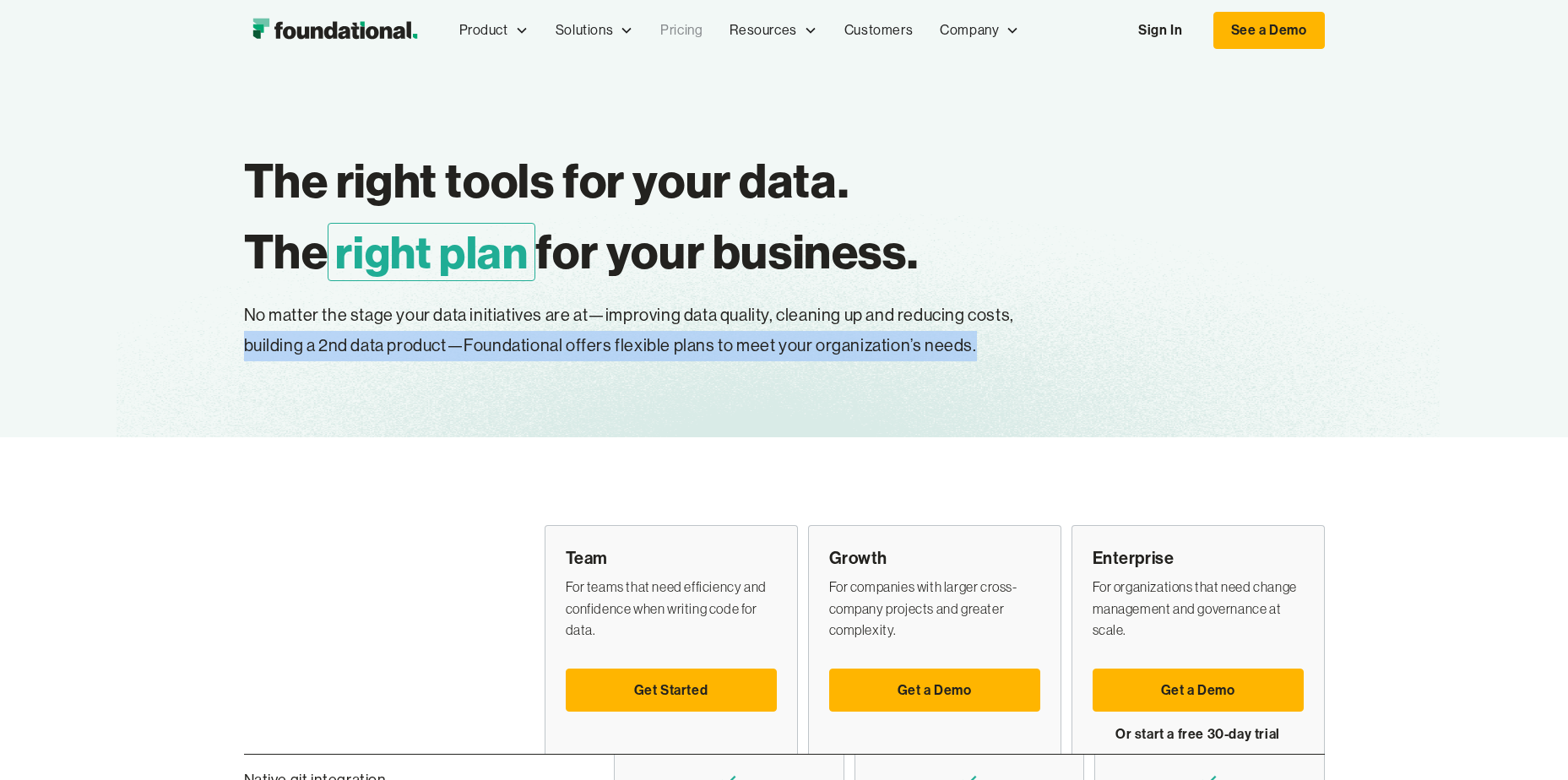
drag, startPoint x: 555, startPoint y: 334, endPoint x: 680, endPoint y: 341, distance: 125.2
click at [680, 341] on p "No matter the stage your data initiatives are at—improving data quality, cleani…" at bounding box center [676, 330] width 864 height 61
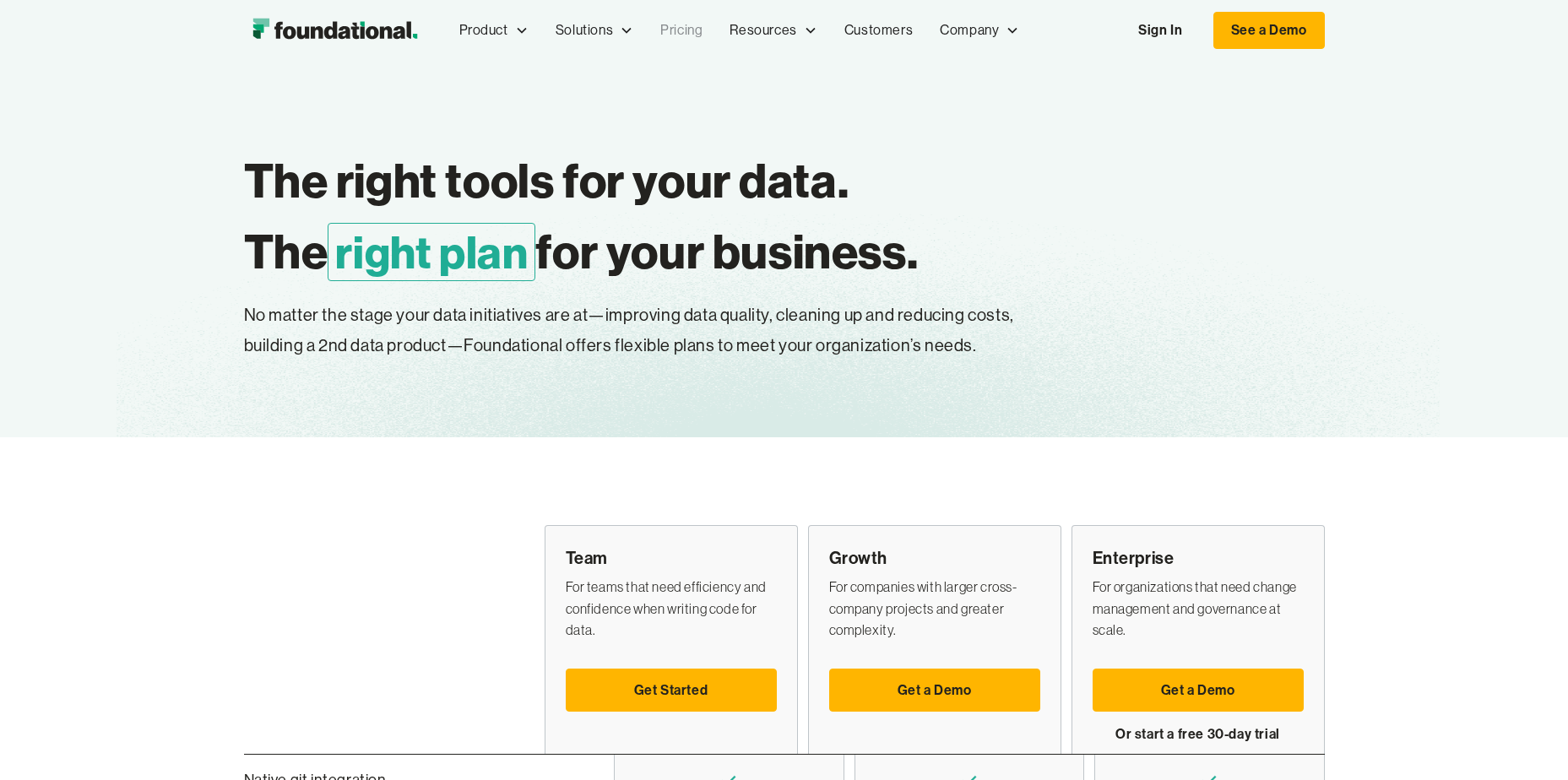
click at [1089, 533] on div "Enterprise For organizations that need change management and governance at scal…" at bounding box center [1198, 639] width 253 height 228
click at [1106, 421] on div "The right tools for your data. The right plan for your business. Easily change …" at bounding box center [784, 248] width 1081 height 376
drag, startPoint x: 1105, startPoint y: 353, endPoint x: 700, endPoint y: 345, distance: 405.1
click at [703, 345] on p "No matter the stage your data initiatives are at—improving data quality, cleani…" at bounding box center [676, 330] width 864 height 61
drag, startPoint x: 700, startPoint y: 345, endPoint x: 672, endPoint y: 342, distance: 28.2
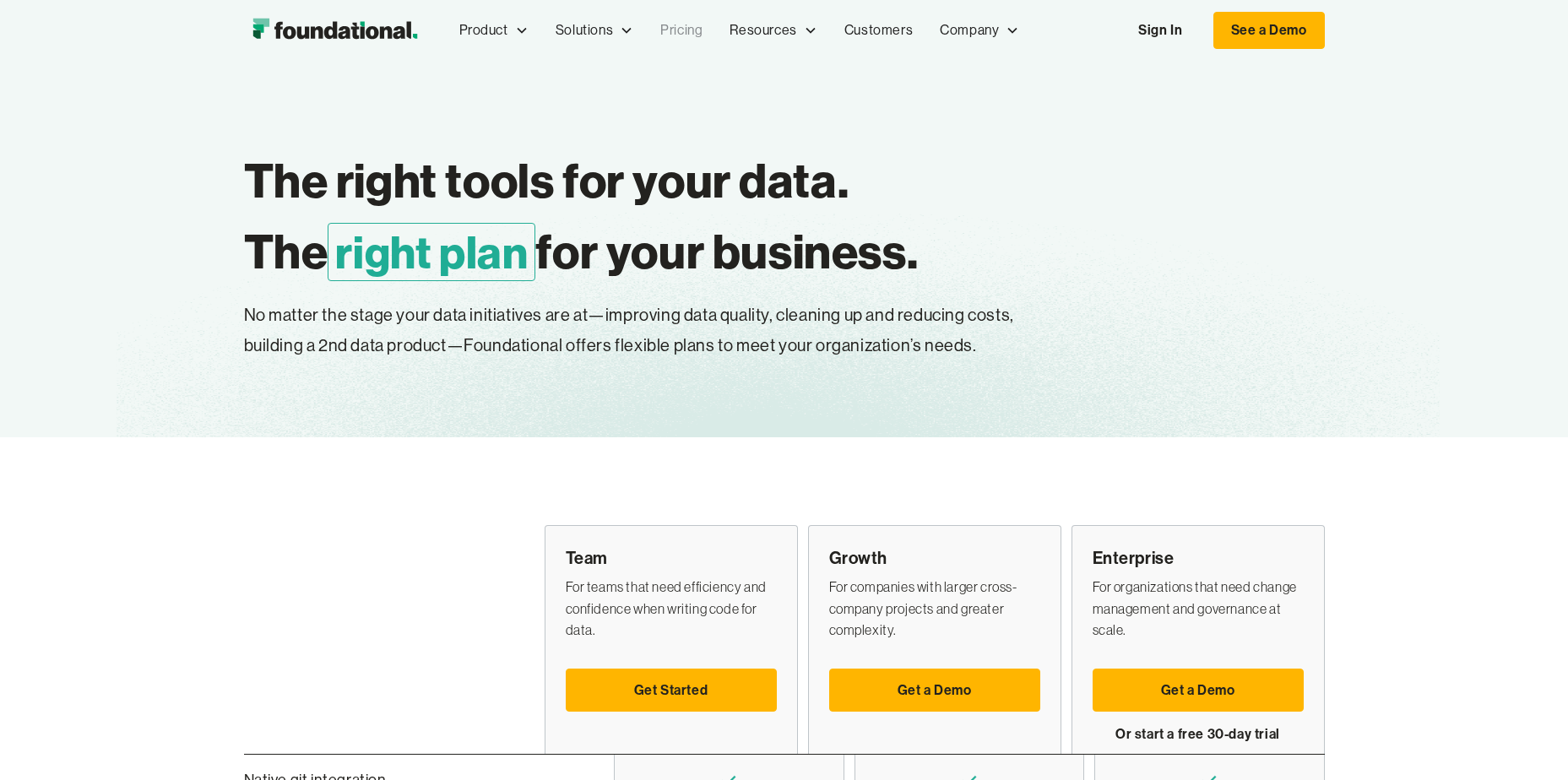
click at [672, 342] on p "No matter the stage your data initiatives are at—improving data quality, cleani…" at bounding box center [676, 330] width 864 height 61
click at [671, 342] on p "No matter the stage your data initiatives are at—improving data quality, cleani…" at bounding box center [676, 330] width 864 height 61
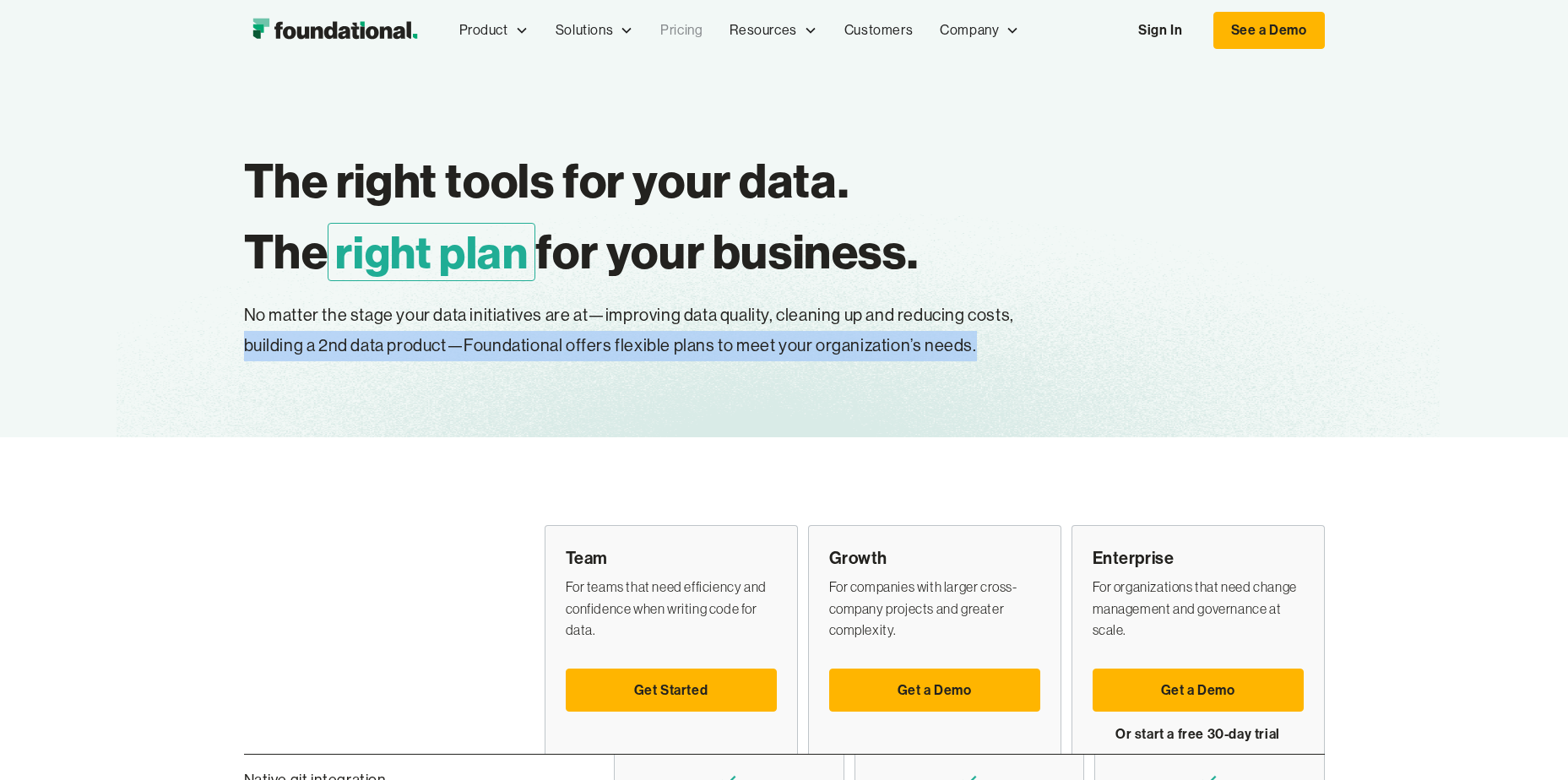
click at [671, 341] on p "No matter the stage your data initiatives are at—improving data quality, cleani…" at bounding box center [676, 330] width 864 height 61
drag, startPoint x: 671, startPoint y: 341, endPoint x: 787, endPoint y: 344, distance: 116.0
click at [787, 344] on p "No matter the stage your data initiatives are at—improving data quality, cleani…" at bounding box center [676, 330] width 864 height 61
drag, startPoint x: 1023, startPoint y: 336, endPoint x: 572, endPoint y: 331, distance: 451.0
click at [585, 333] on p "No matter the stage your data initiatives are at—improving data quality, cleani…" at bounding box center [676, 330] width 864 height 61
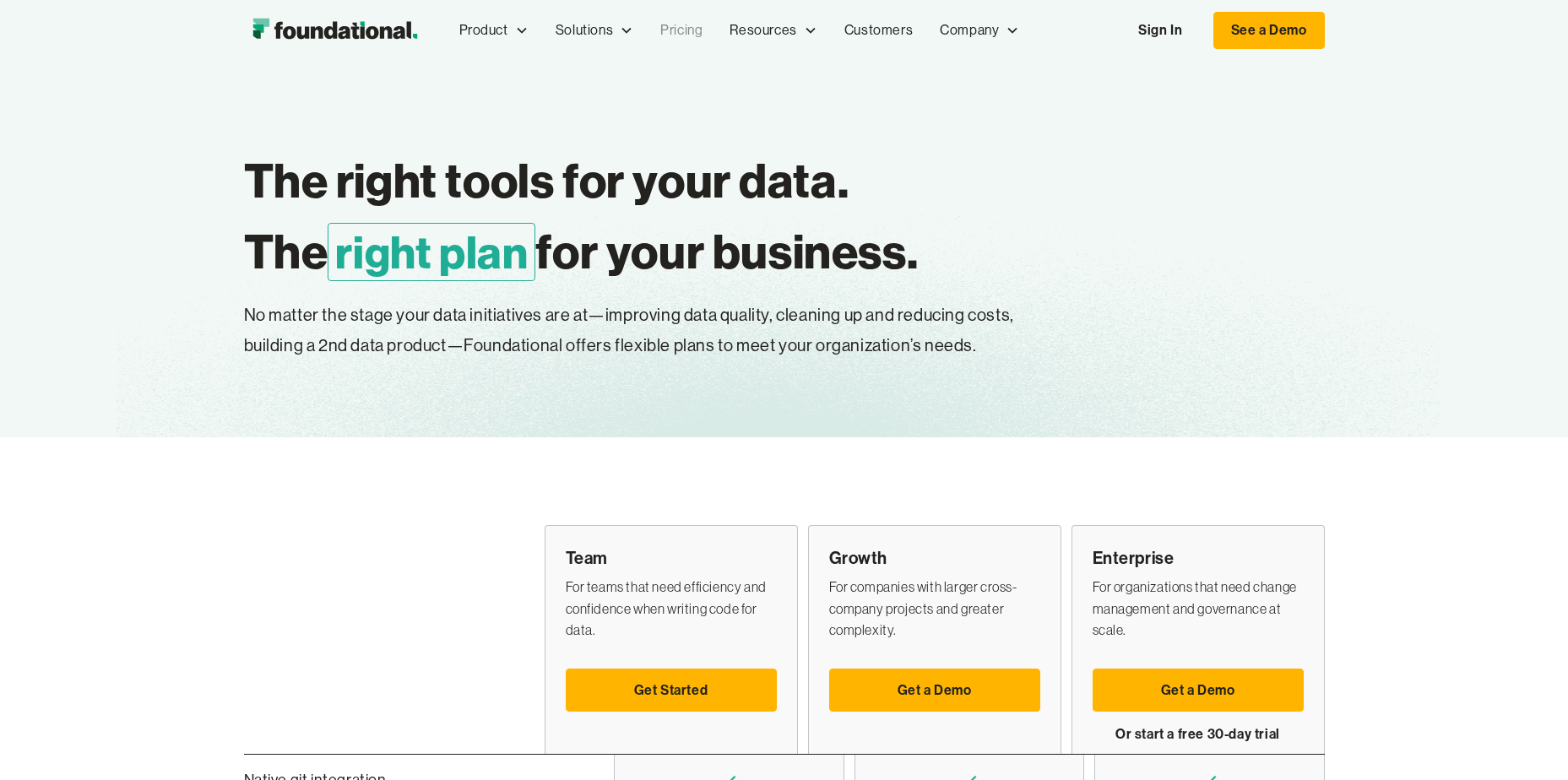
click at [572, 331] on p "No matter the stage your data initiatives are at—improving data quality, cleani…" at bounding box center [676, 330] width 864 height 61
click at [575, 338] on p "No matter the stage your data initiatives are at—improving data quality, cleani…" at bounding box center [676, 330] width 864 height 61
click at [576, 338] on p "No matter the stage your data initiatives are at—improving data quality, cleani…" at bounding box center [676, 330] width 864 height 61
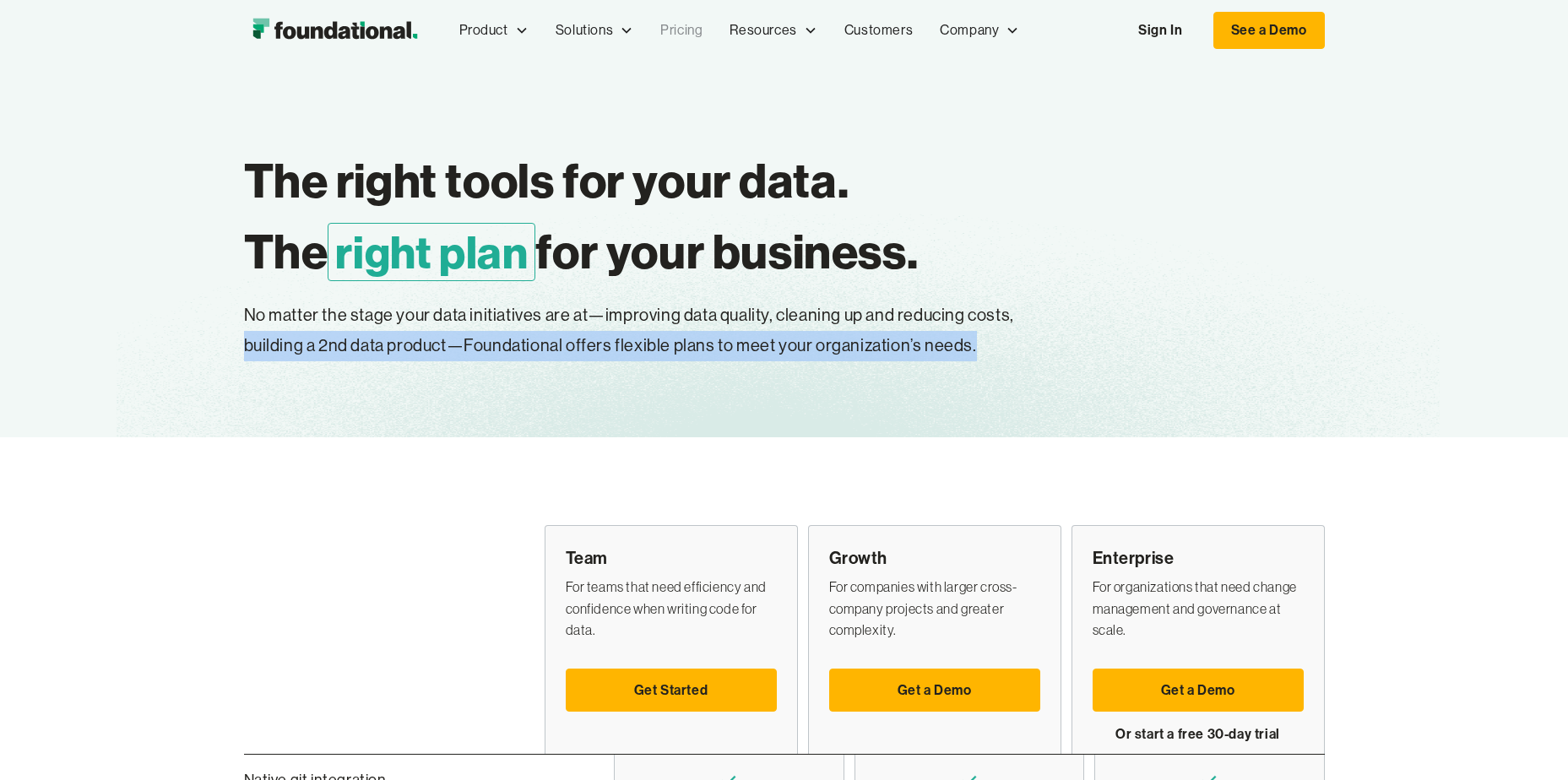
click at [576, 338] on p "No matter the stage your data initiatives are at—improving data quality, cleani…" at bounding box center [676, 330] width 864 height 61
drag, startPoint x: 576, startPoint y: 338, endPoint x: 807, endPoint y: 363, distance: 232.3
click at [807, 363] on div "The right tools for your data. The right plan for your business. Easily change …" at bounding box center [784, 248] width 1081 height 376
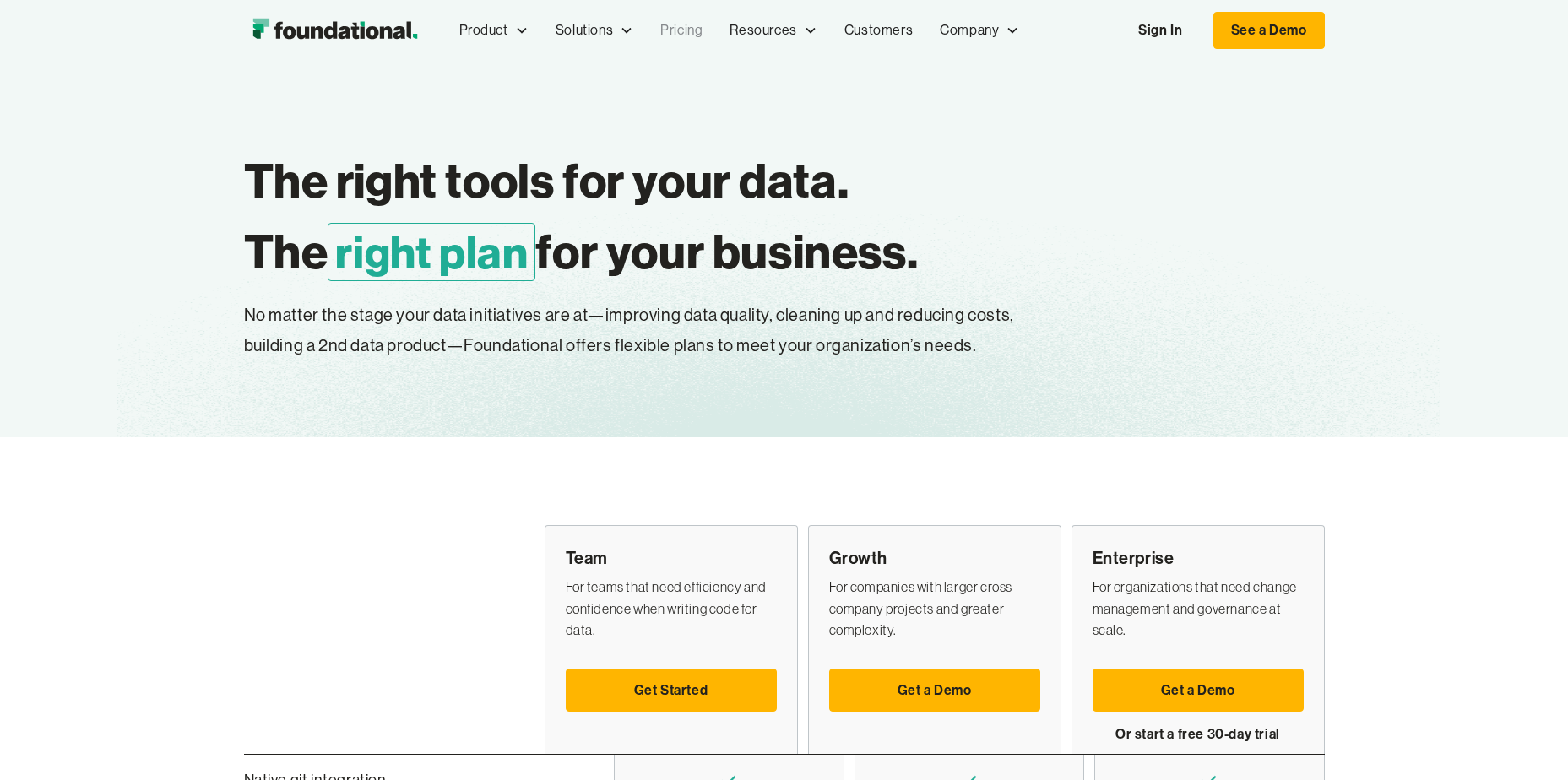
click at [971, 319] on p "No matter the stage your data initiatives are at—improving data quality, cleani…" at bounding box center [676, 330] width 864 height 61
click at [970, 319] on p "No matter the stage your data initiatives are at—improving data quality, cleani…" at bounding box center [676, 330] width 864 height 61
click at [620, 353] on p "No matter the stage your data initiatives are at—improving data quality, cleani…" at bounding box center [676, 330] width 864 height 61
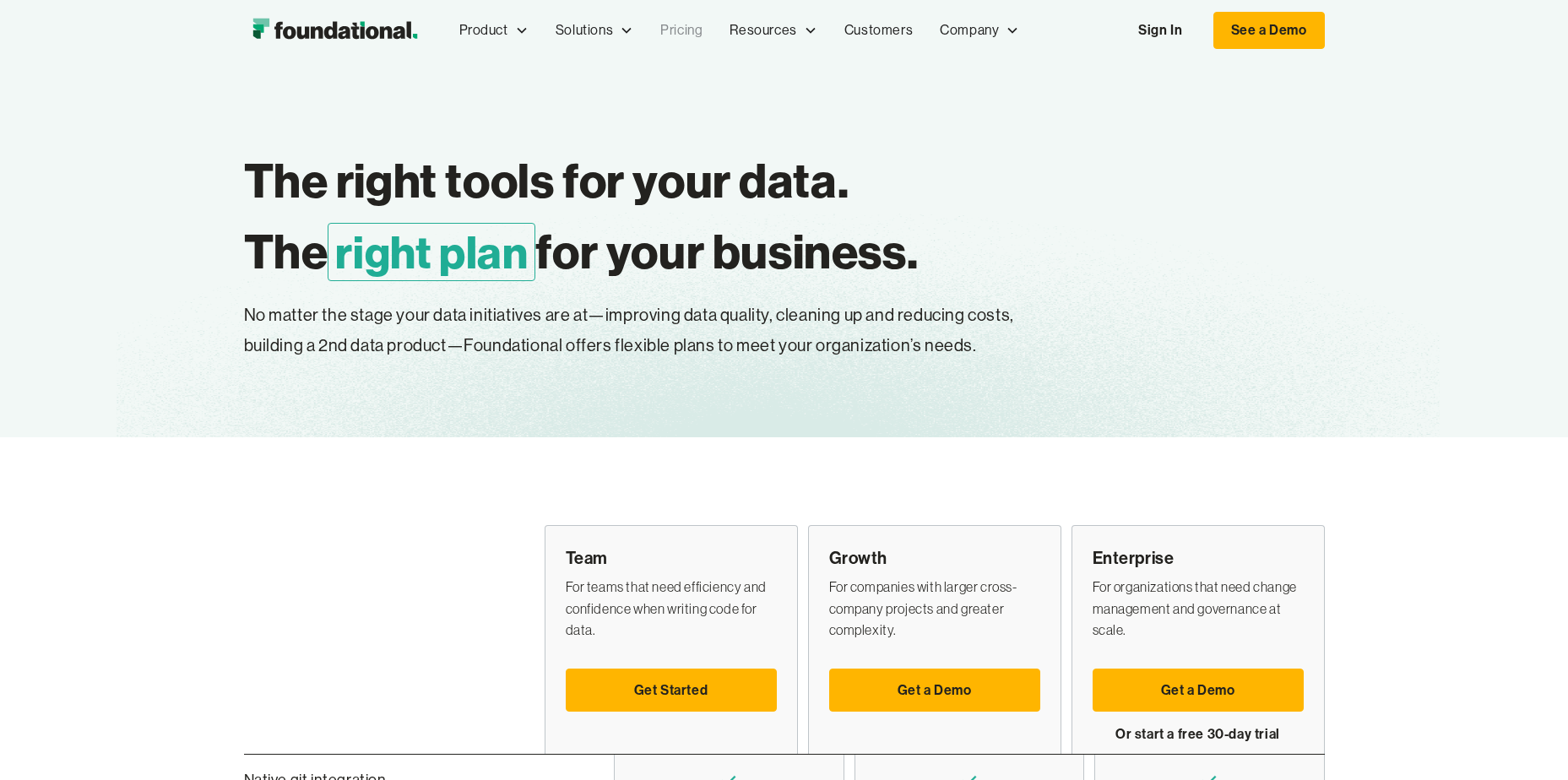
click at [348, 30] on img "home" at bounding box center [334, 30] width 181 height 34
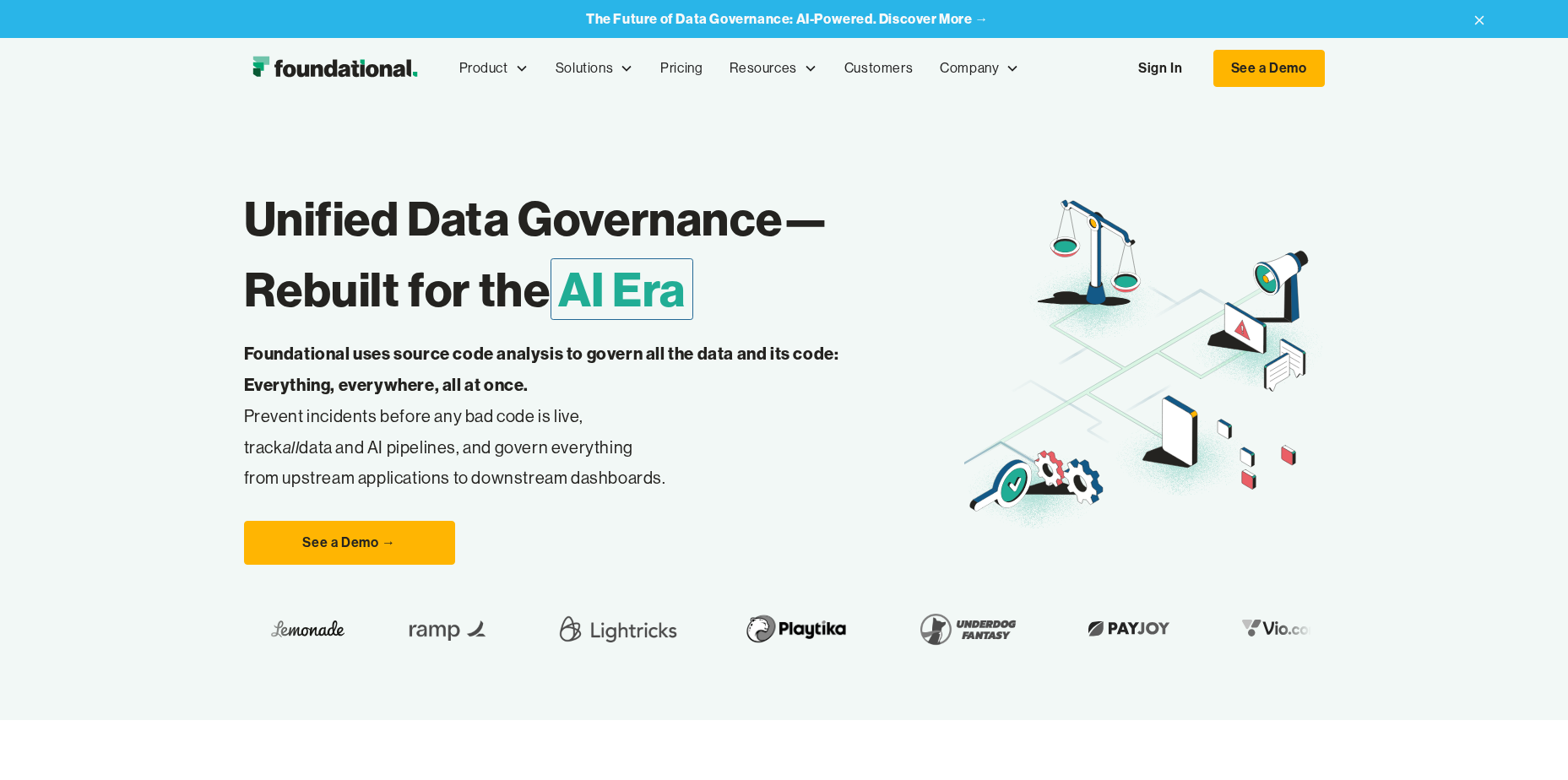
click at [168, 575] on div "Unified Data Governance— Rebuilt for the AI Era Foundational uses source code a…" at bounding box center [784, 409] width 1568 height 621
